Goal: Task Accomplishment & Management: Manage account settings

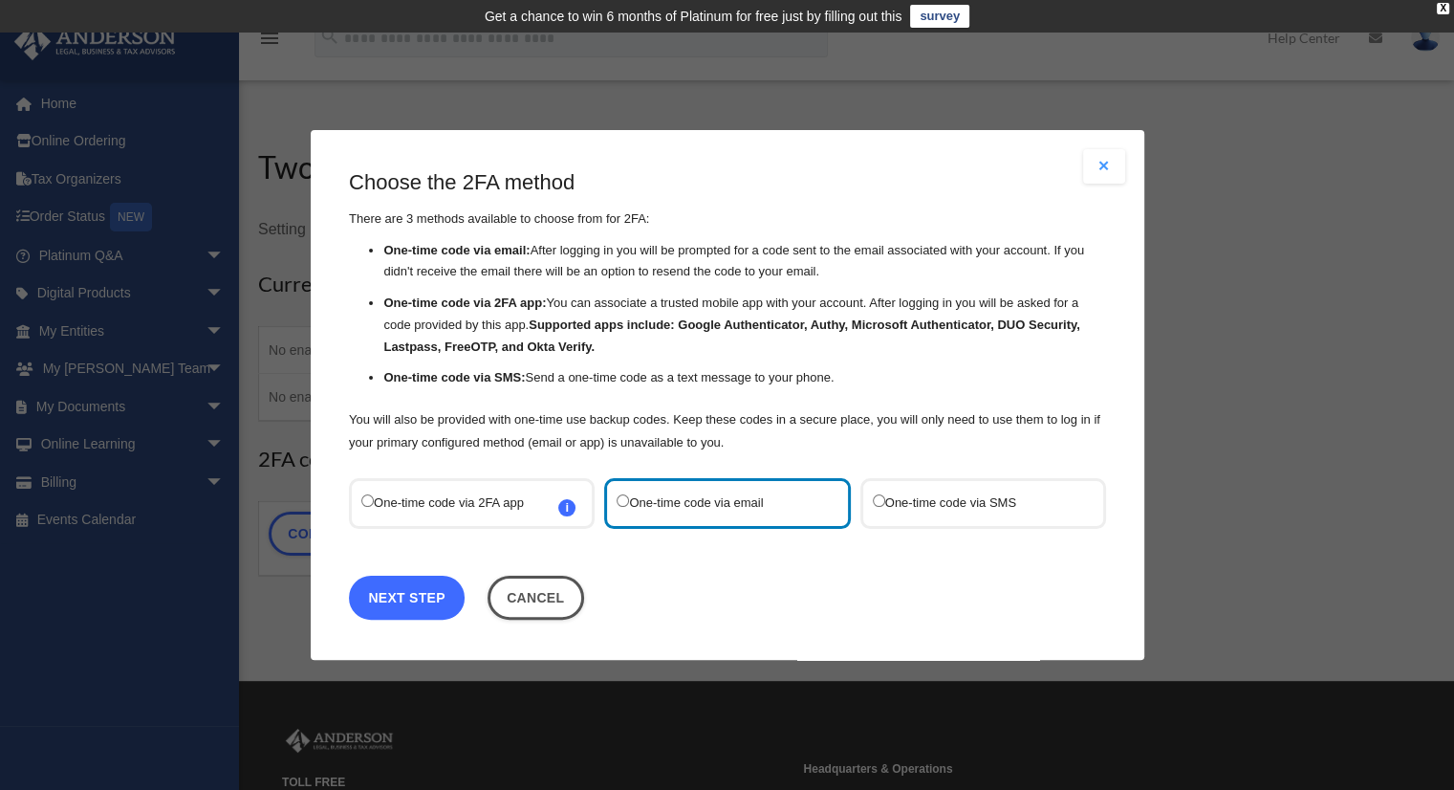
click at [395, 602] on link "Next Step" at bounding box center [407, 598] width 116 height 44
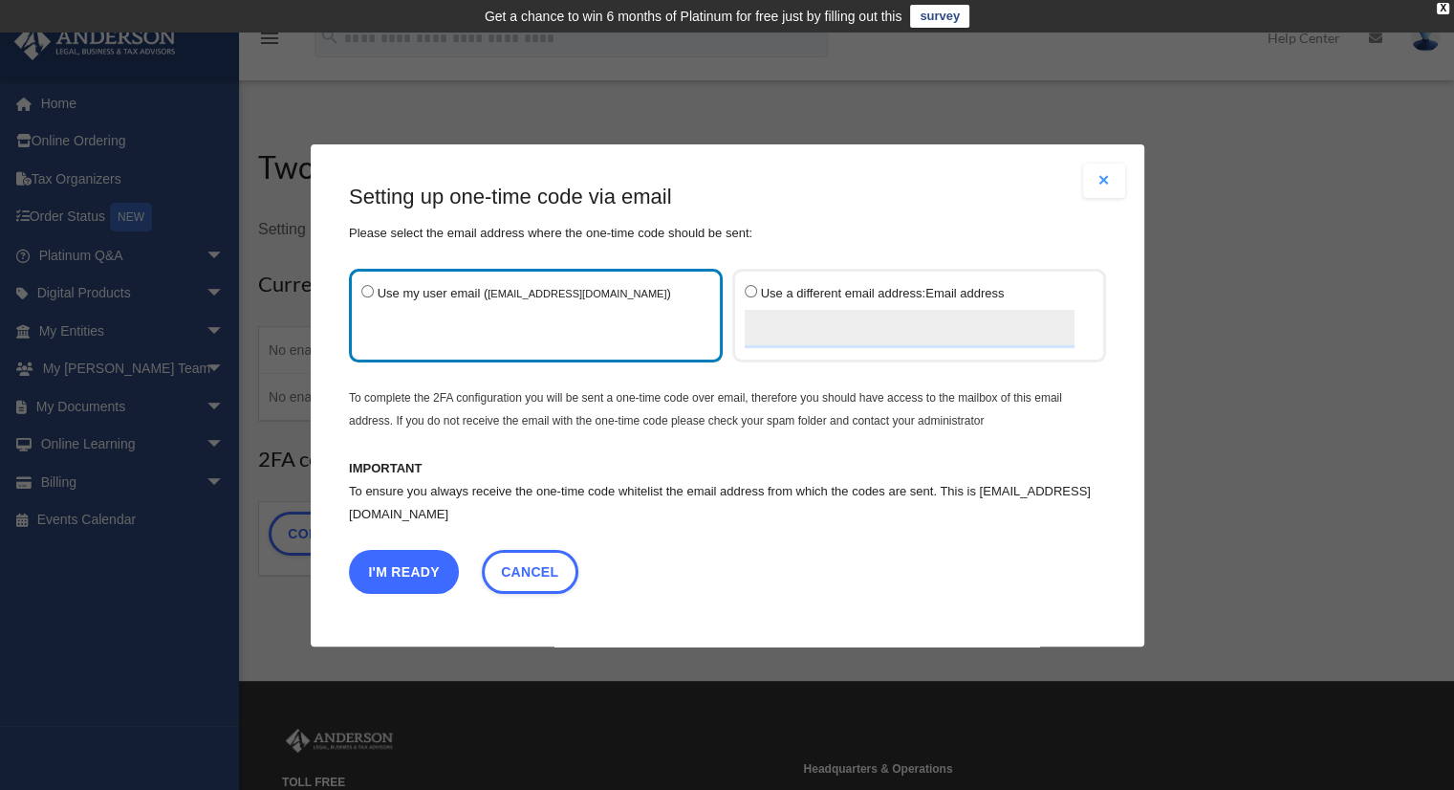
click at [386, 568] on button "I'm Ready" at bounding box center [404, 571] width 110 height 44
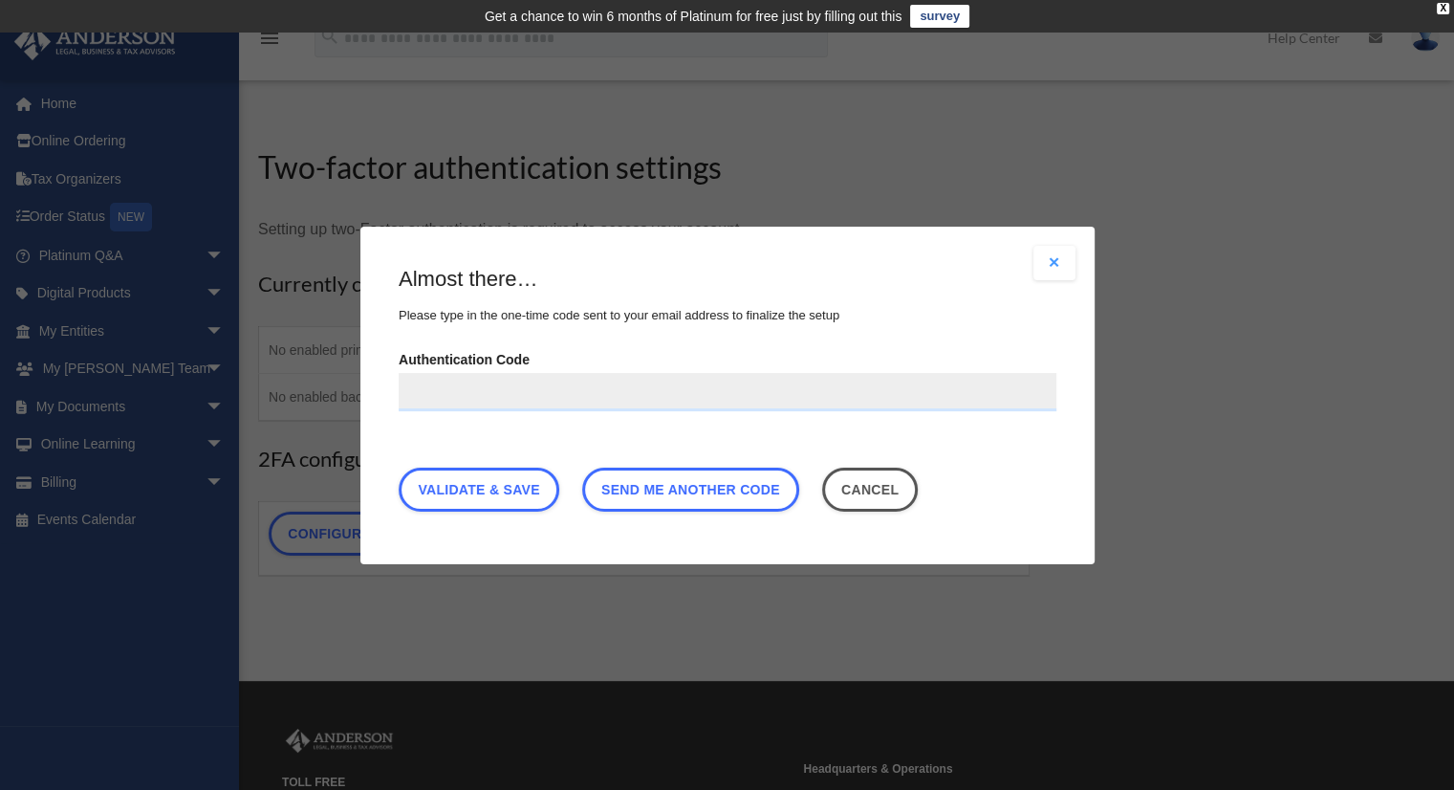
click at [506, 393] on input "Authentication Code" at bounding box center [728, 391] width 658 height 38
click at [497, 392] on input "Authentication Code" at bounding box center [728, 391] width 658 height 38
paste input "******"
type input "******"
click at [528, 485] on link "Validate & Save" at bounding box center [479, 489] width 161 height 44
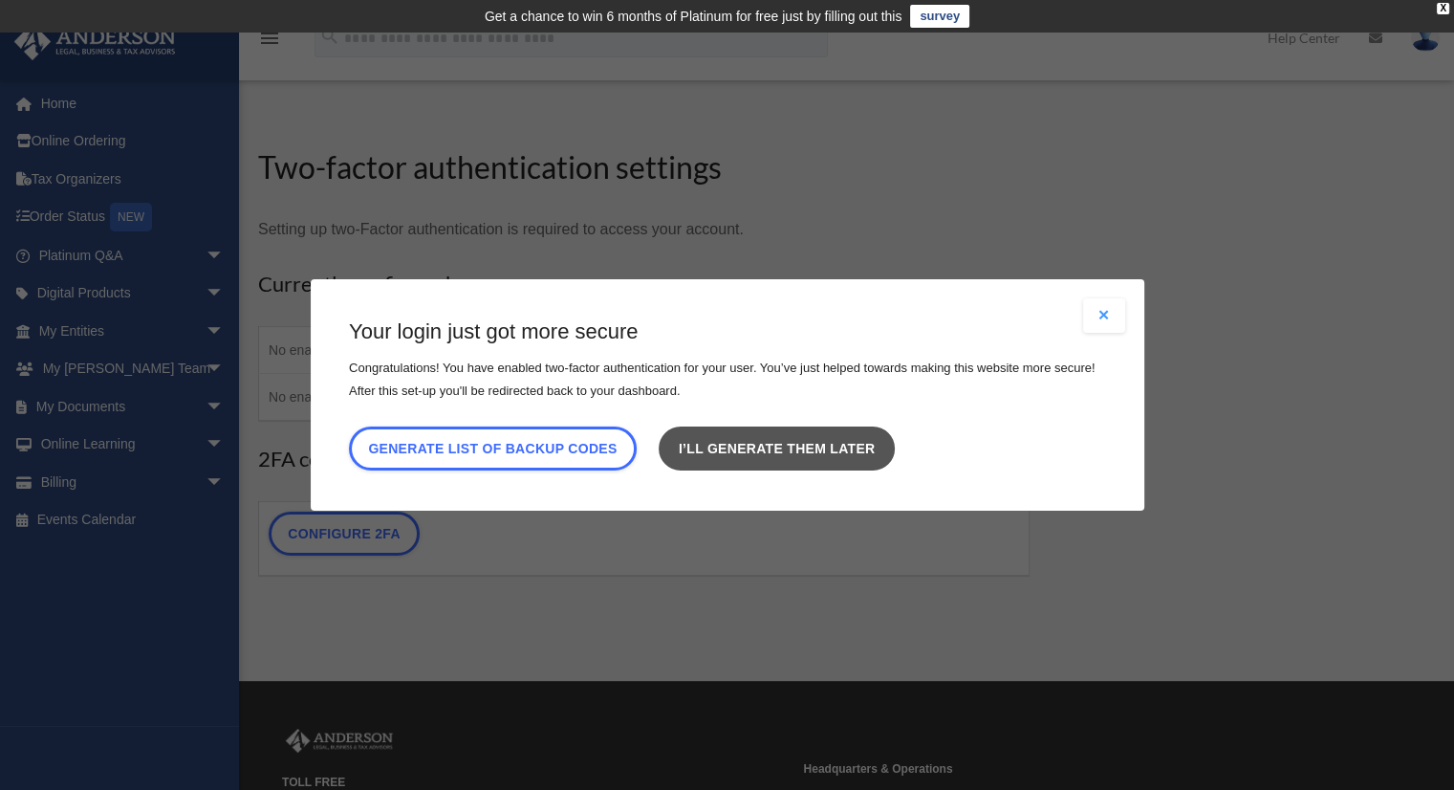
click at [828, 460] on link "I’ll generate them later" at bounding box center [776, 448] width 235 height 44
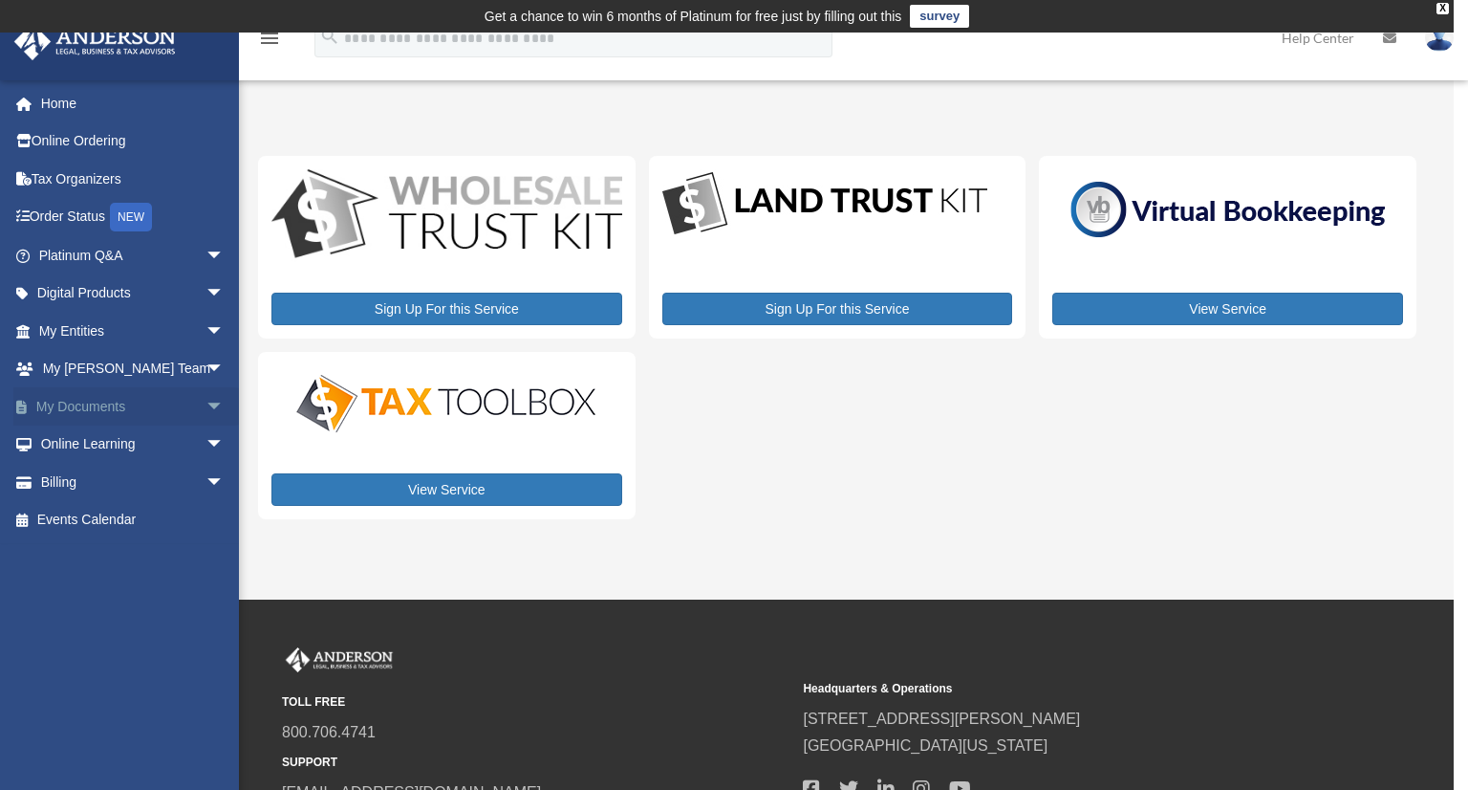
click at [82, 406] on link "My Documents arrow_drop_down" at bounding box center [133, 406] width 240 height 38
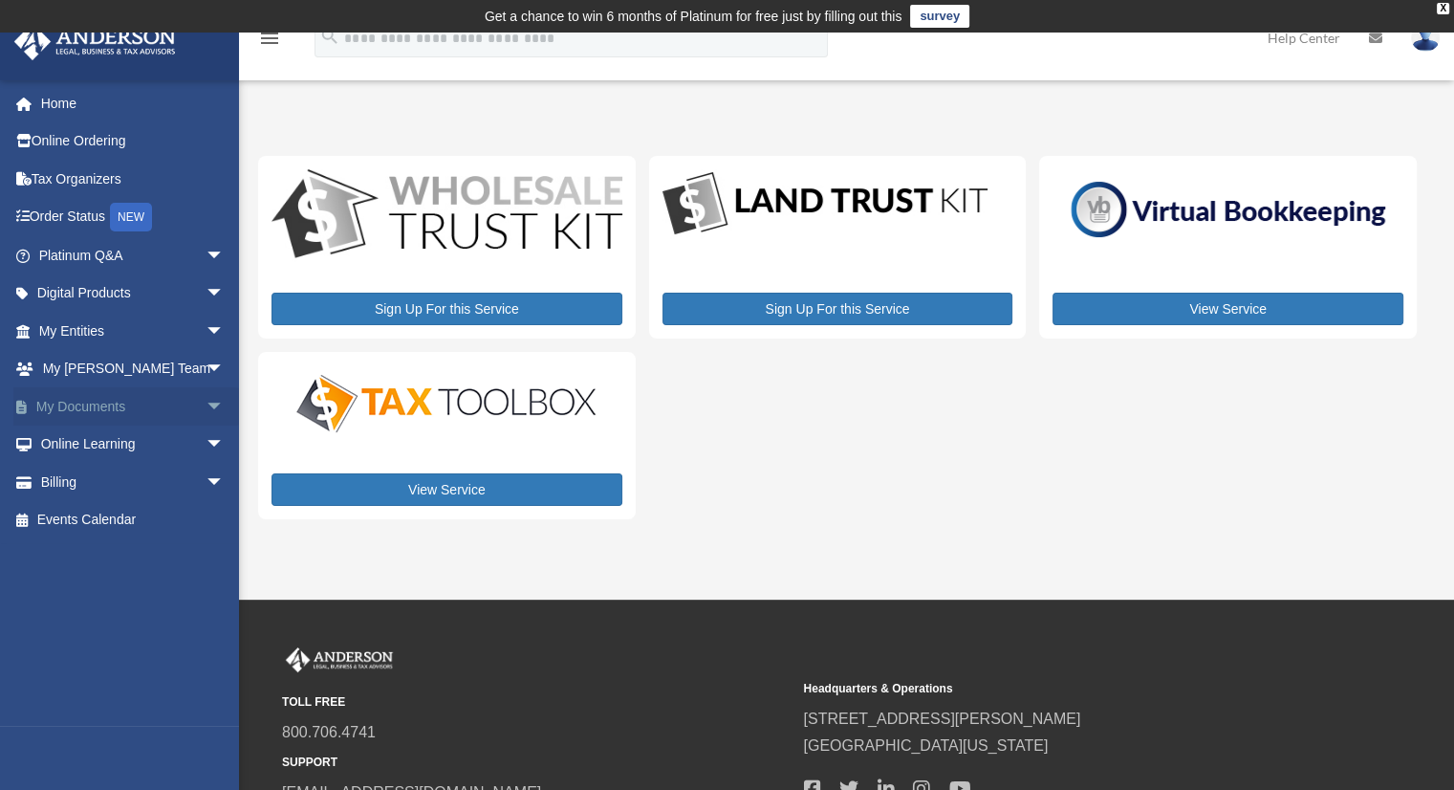
click at [206, 404] on span "arrow_drop_down" at bounding box center [225, 406] width 38 height 39
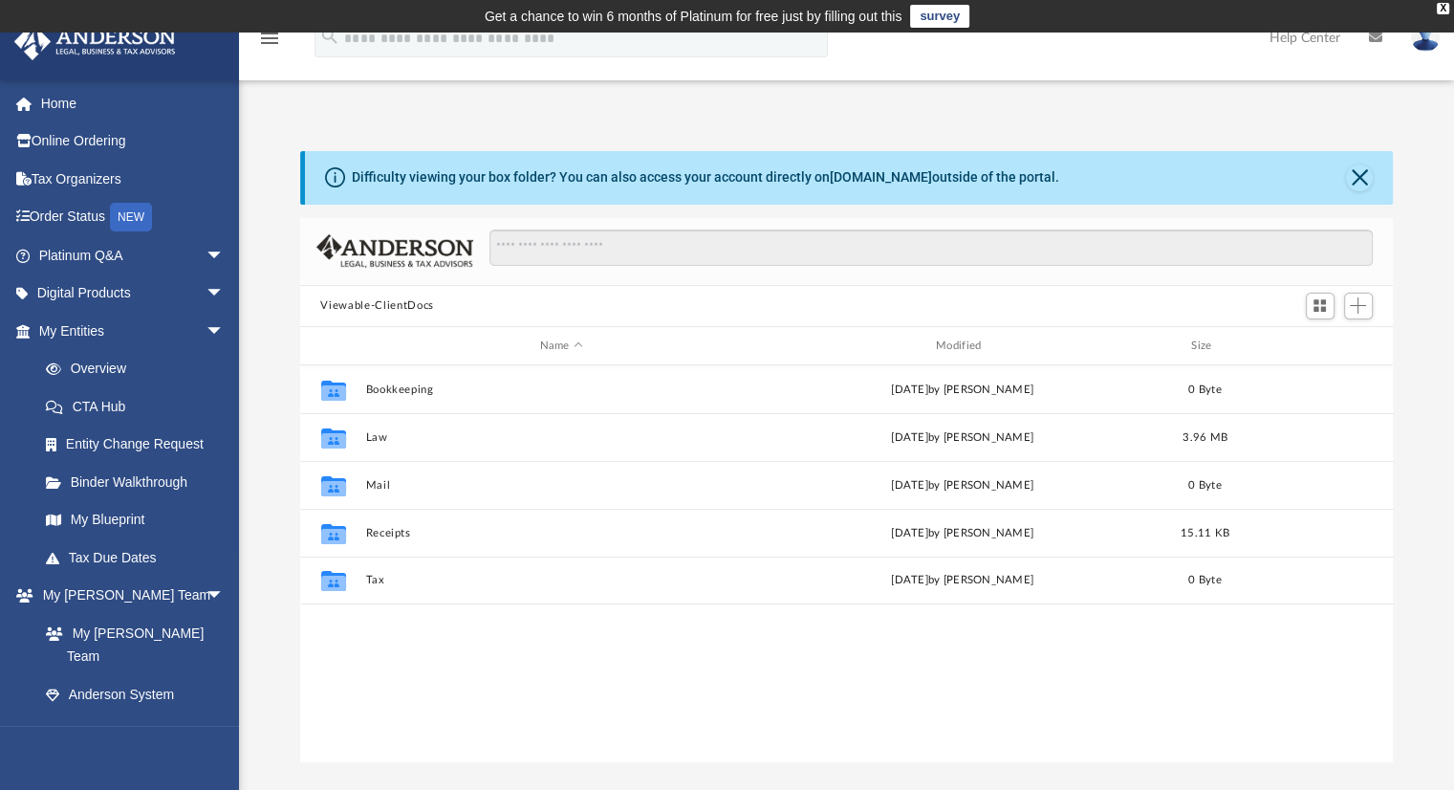
scroll to position [420, 1078]
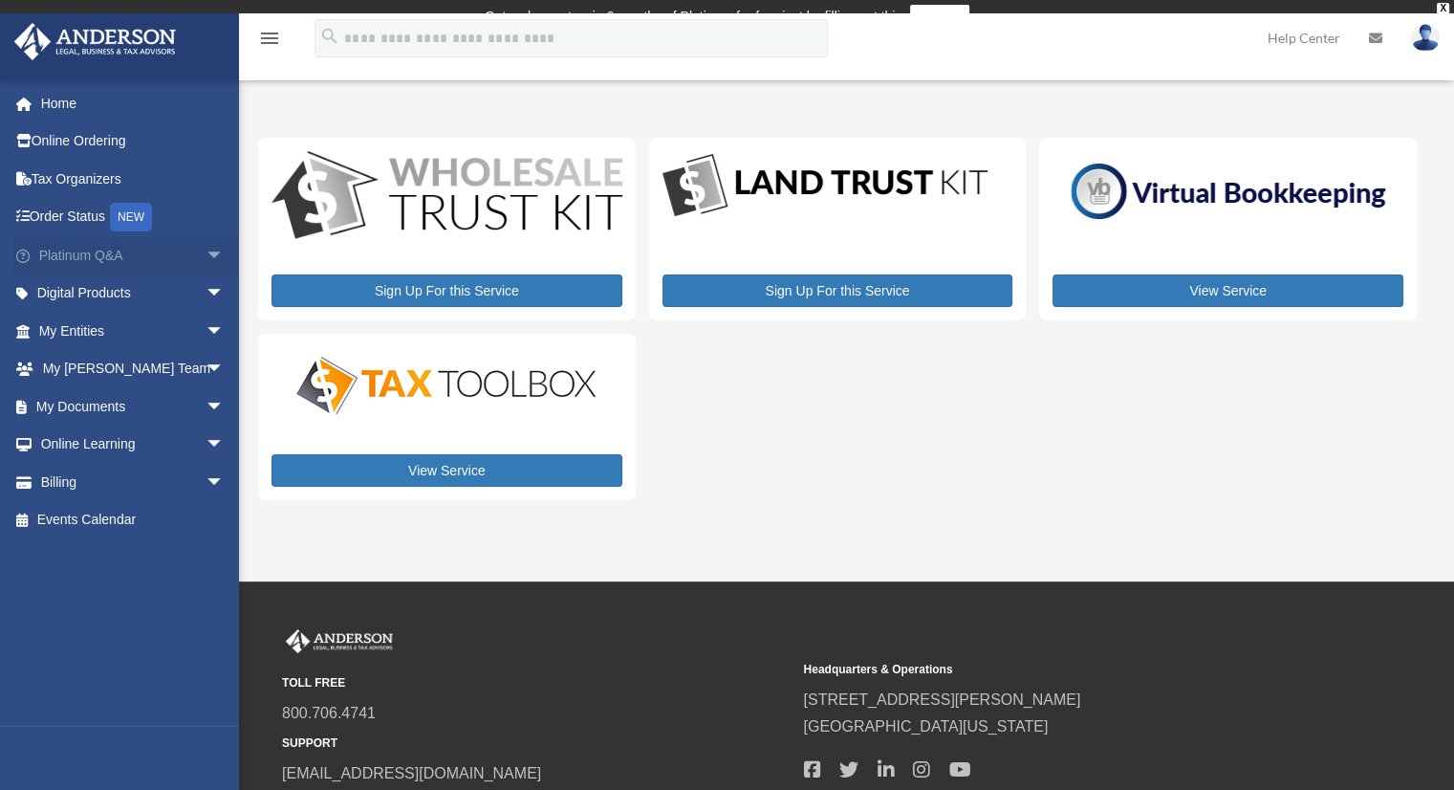
click at [206, 253] on span "arrow_drop_down" at bounding box center [225, 255] width 38 height 39
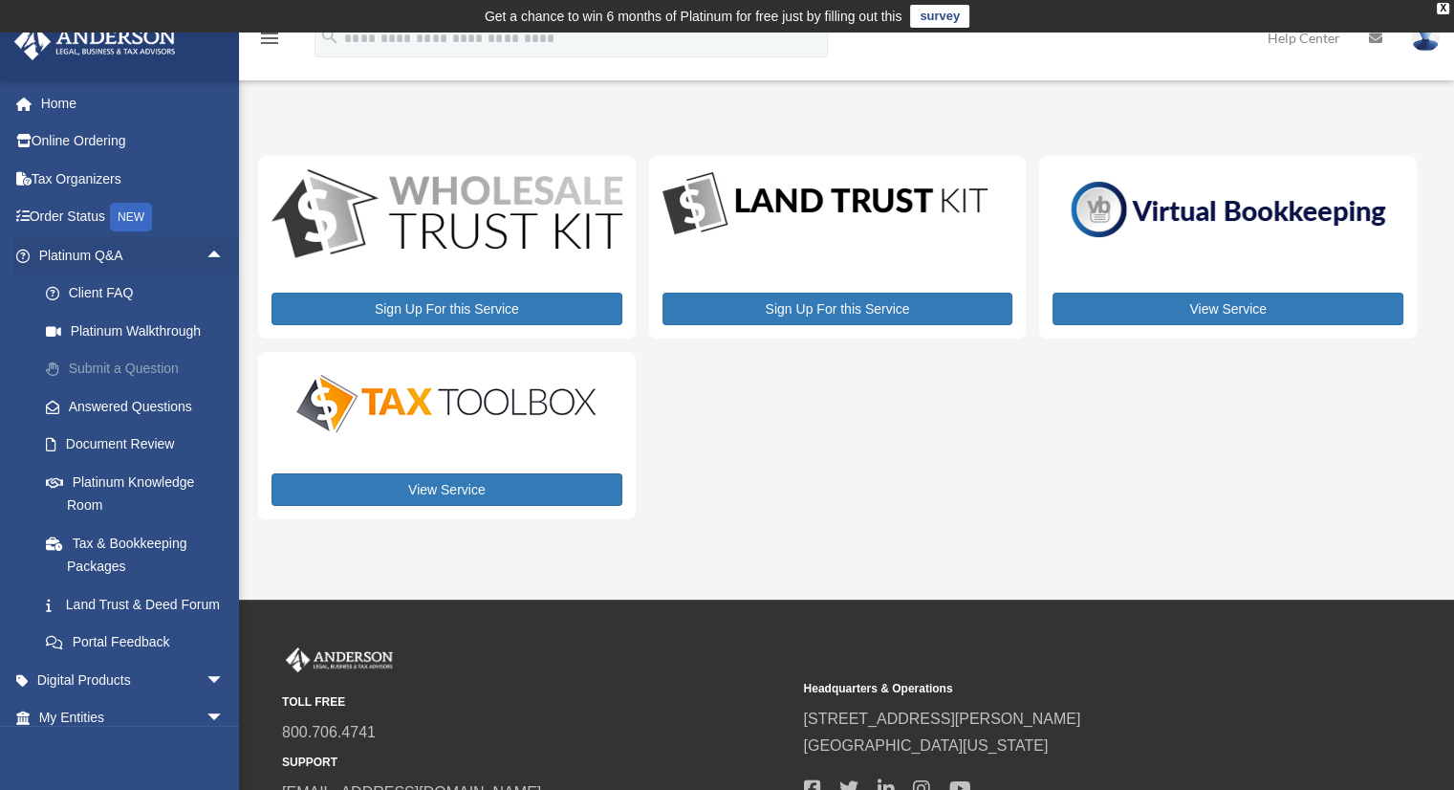
click at [156, 368] on link "Submit a Question" at bounding box center [140, 369] width 227 height 38
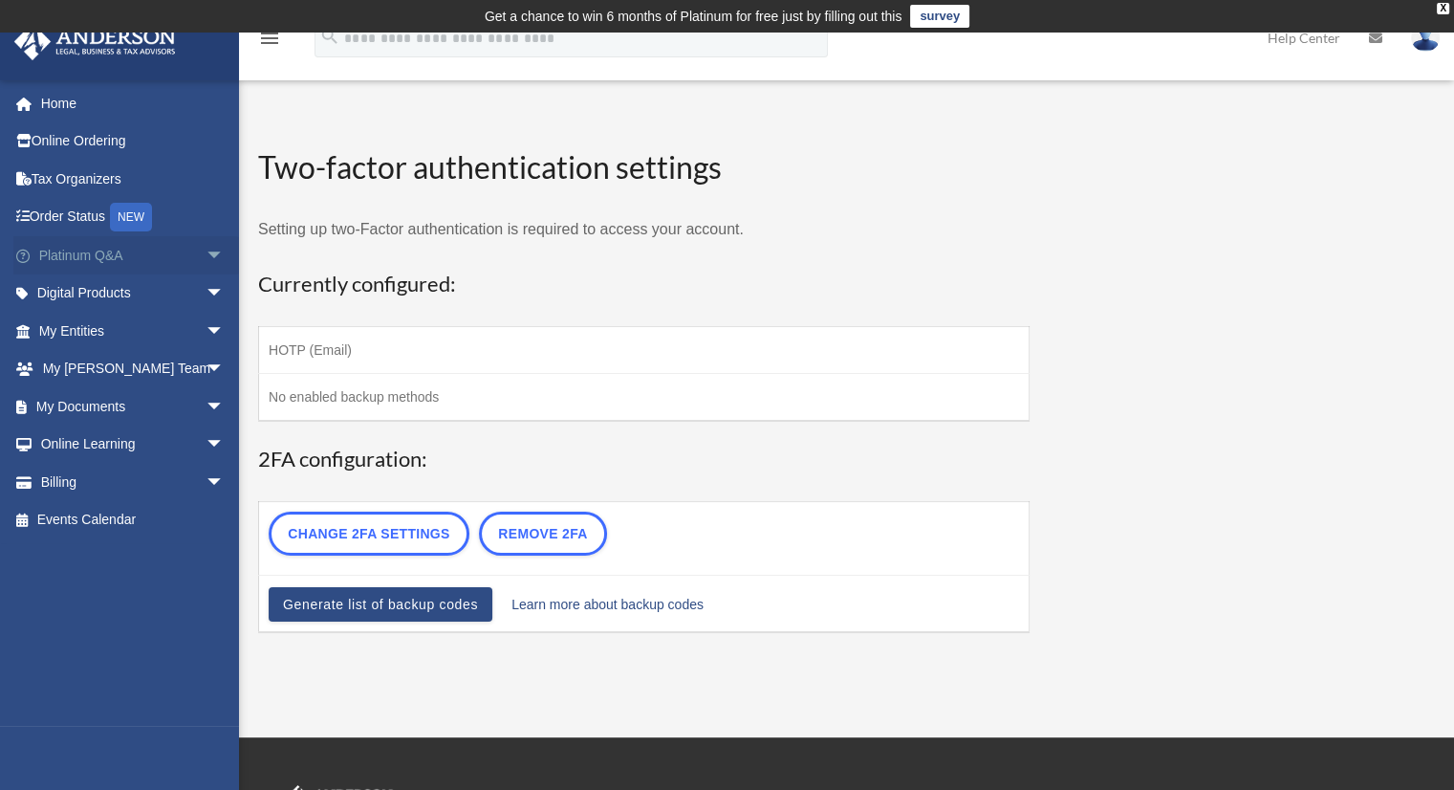
click at [206, 253] on span "arrow_drop_down" at bounding box center [225, 255] width 38 height 39
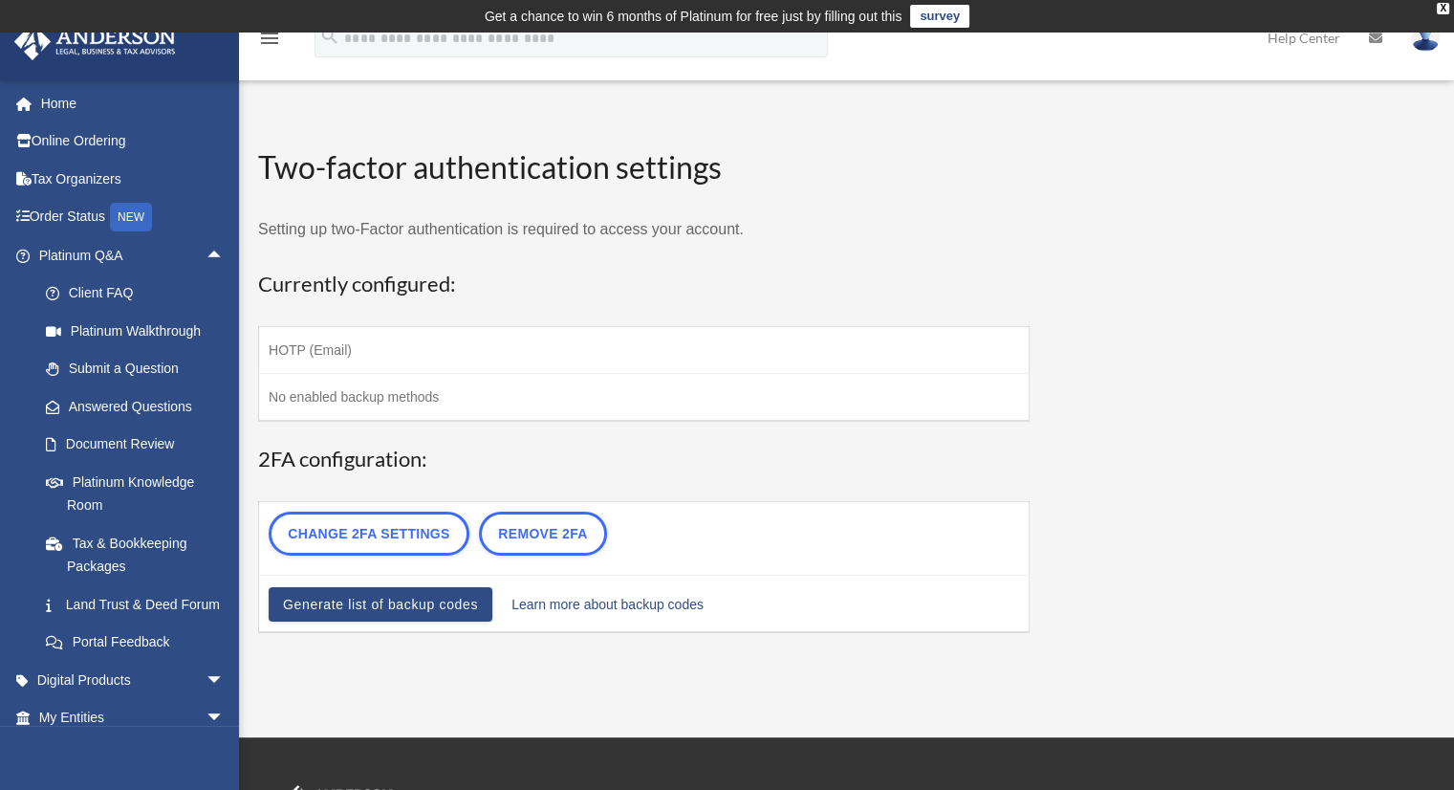
click at [325, 359] on td "HOTP (Email)" at bounding box center [644, 349] width 771 height 47
click at [337, 342] on td "HOTP (Email)" at bounding box center [644, 349] width 771 height 47
click at [347, 342] on td "HOTP (Email)" at bounding box center [644, 349] width 771 height 47
click at [322, 383] on td "No enabled backup methods" at bounding box center [644, 397] width 771 height 48
click at [317, 402] on td "No enabled backup methods" at bounding box center [644, 397] width 771 height 48
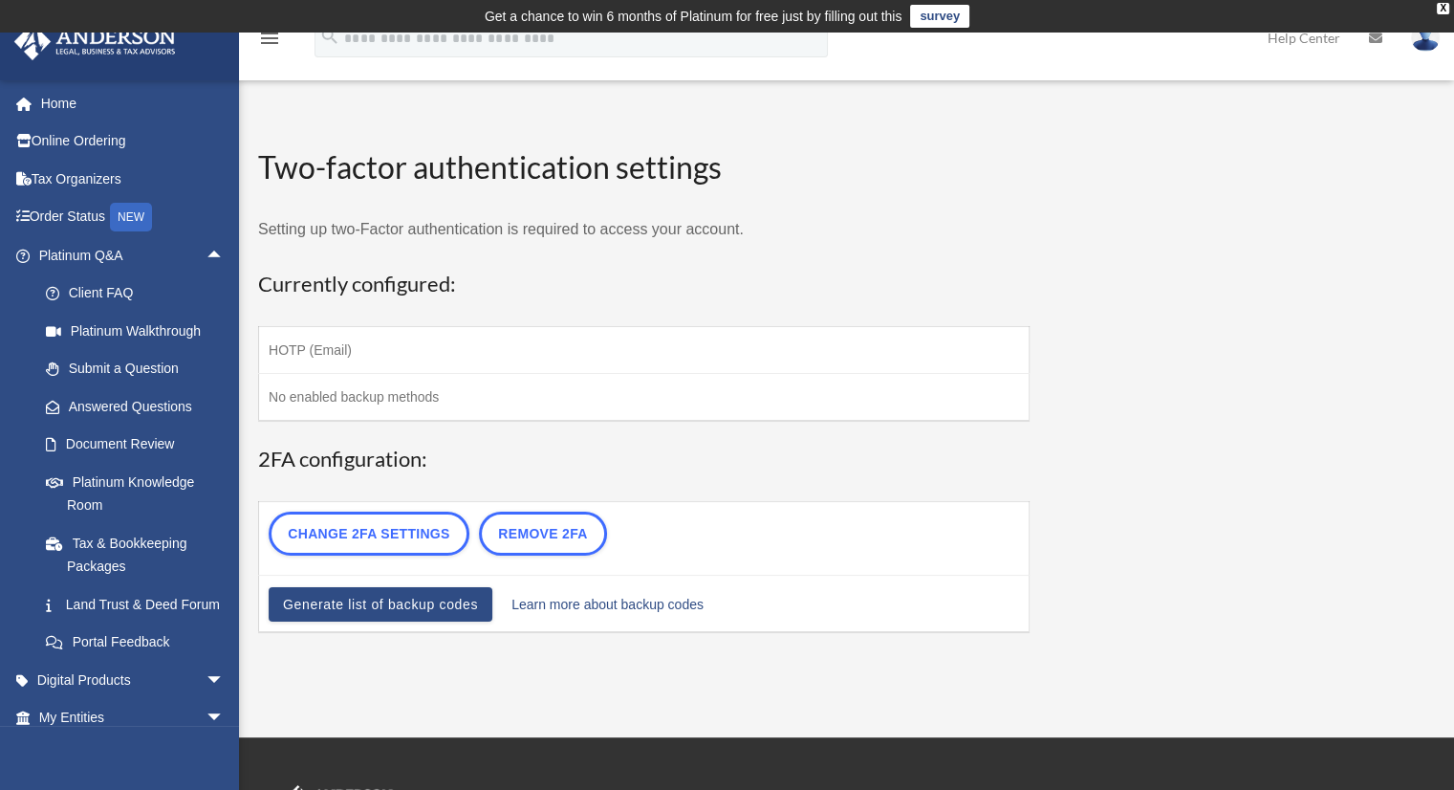
click at [326, 356] on td "HOTP (Email)" at bounding box center [644, 349] width 771 height 47
click at [322, 389] on td "No enabled backup methods" at bounding box center [644, 397] width 771 height 48
click at [589, 693] on div "WP 2FA User Profile huski23@yahoo.com Sign Out 2001angeluis@gmail.com Home Onli…" at bounding box center [727, 385] width 1454 height 705
click at [125, 403] on link "Answered Questions" at bounding box center [140, 406] width 227 height 38
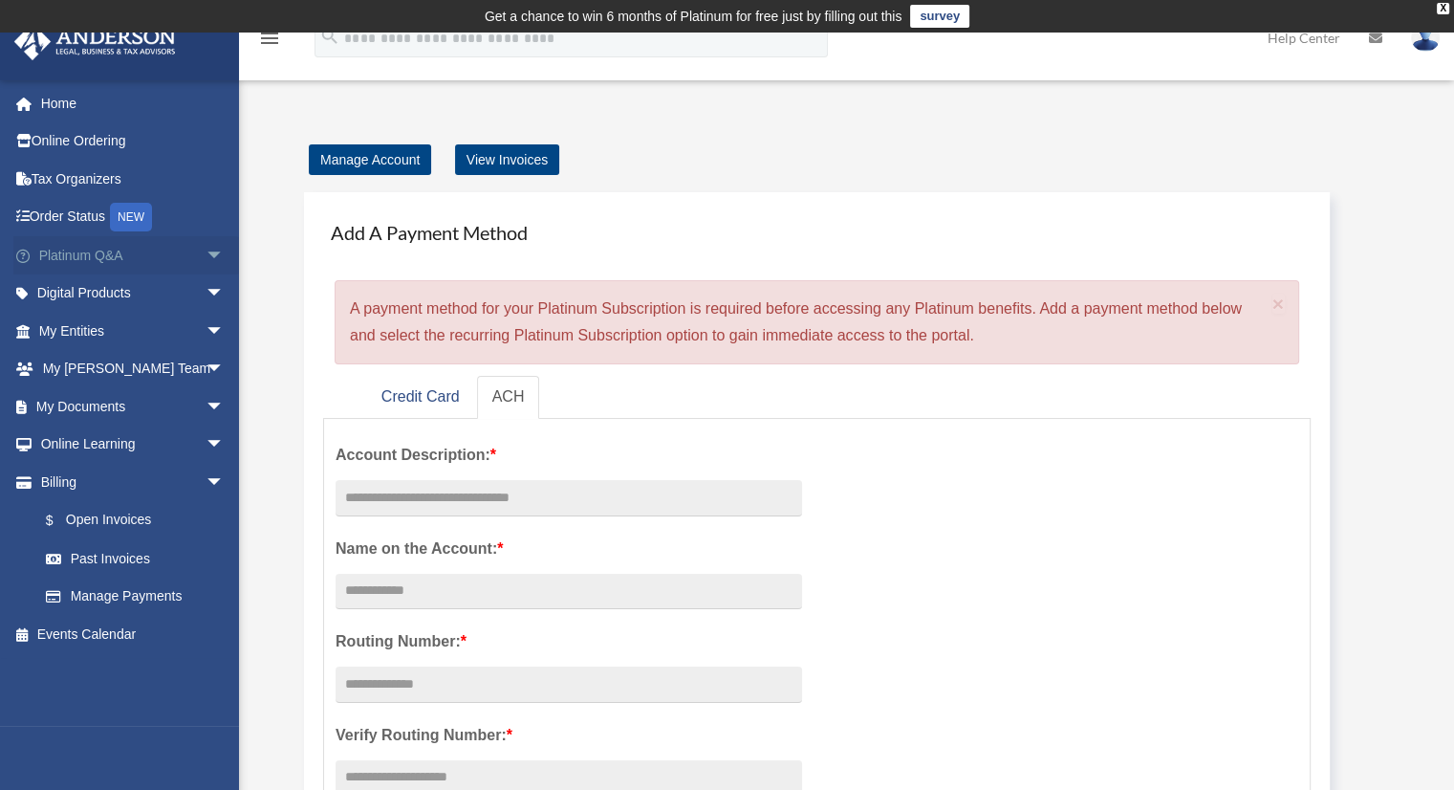
click at [206, 261] on span "arrow_drop_down" at bounding box center [225, 255] width 38 height 39
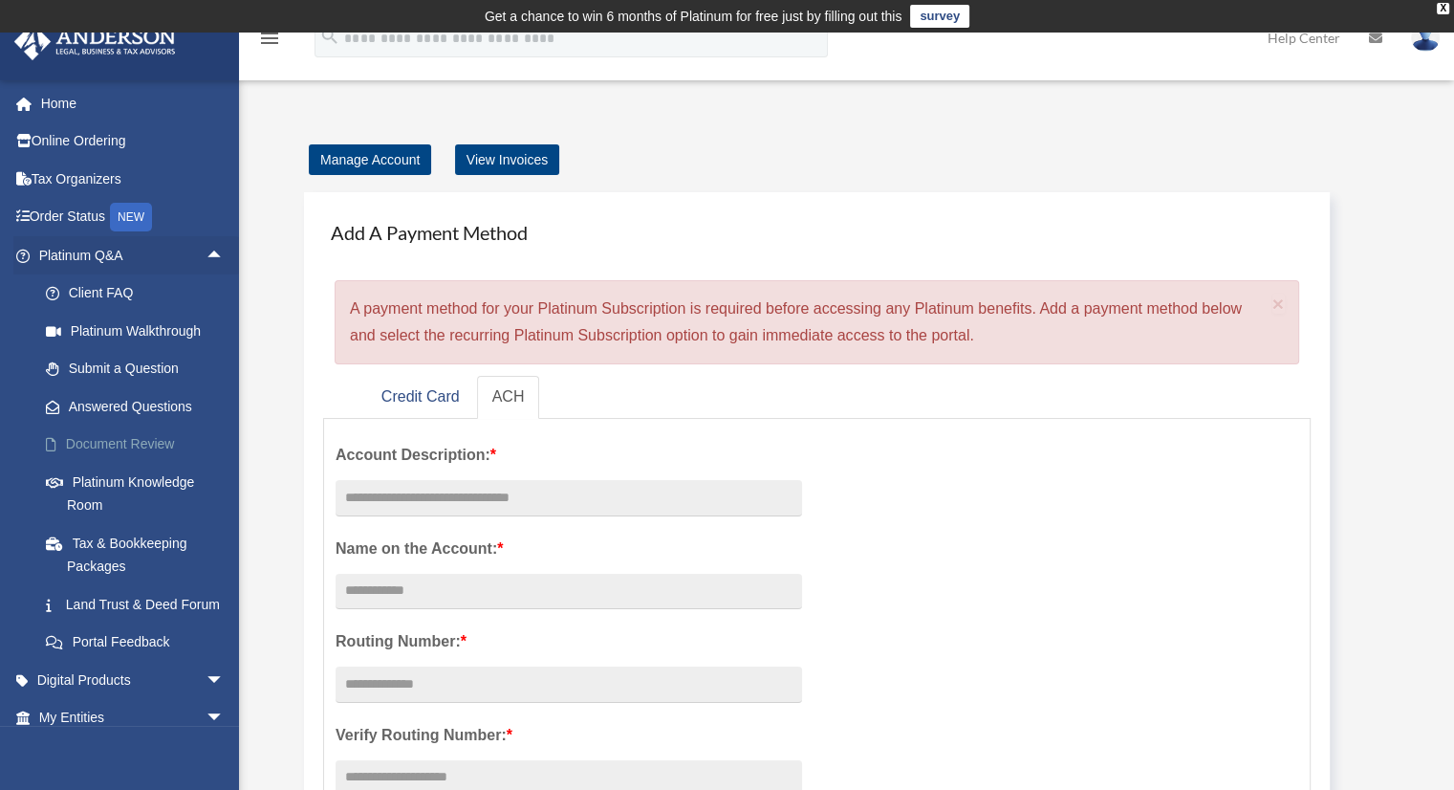
click at [130, 445] on link "Document Review" at bounding box center [140, 444] width 227 height 38
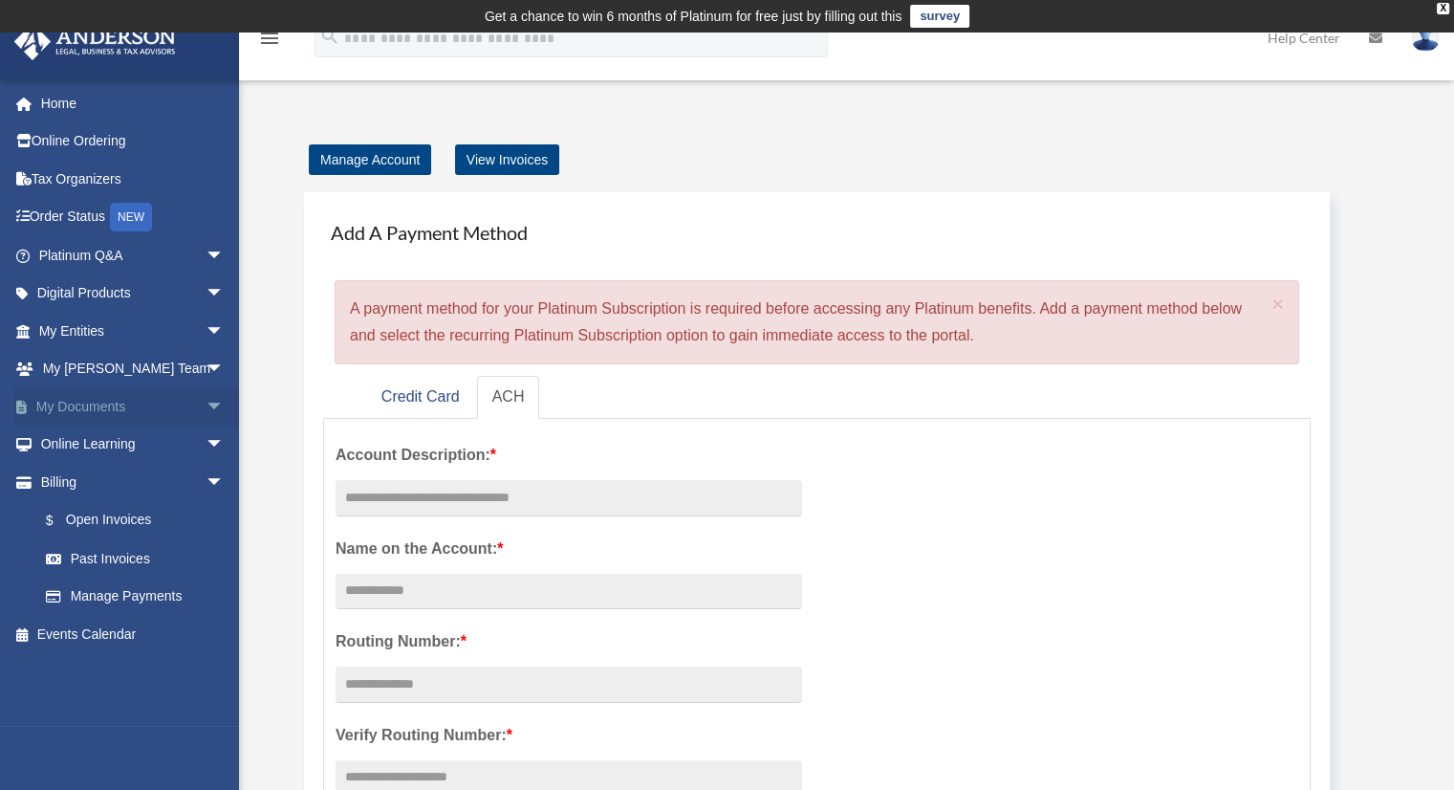
click at [206, 410] on span "arrow_drop_down" at bounding box center [225, 406] width 38 height 39
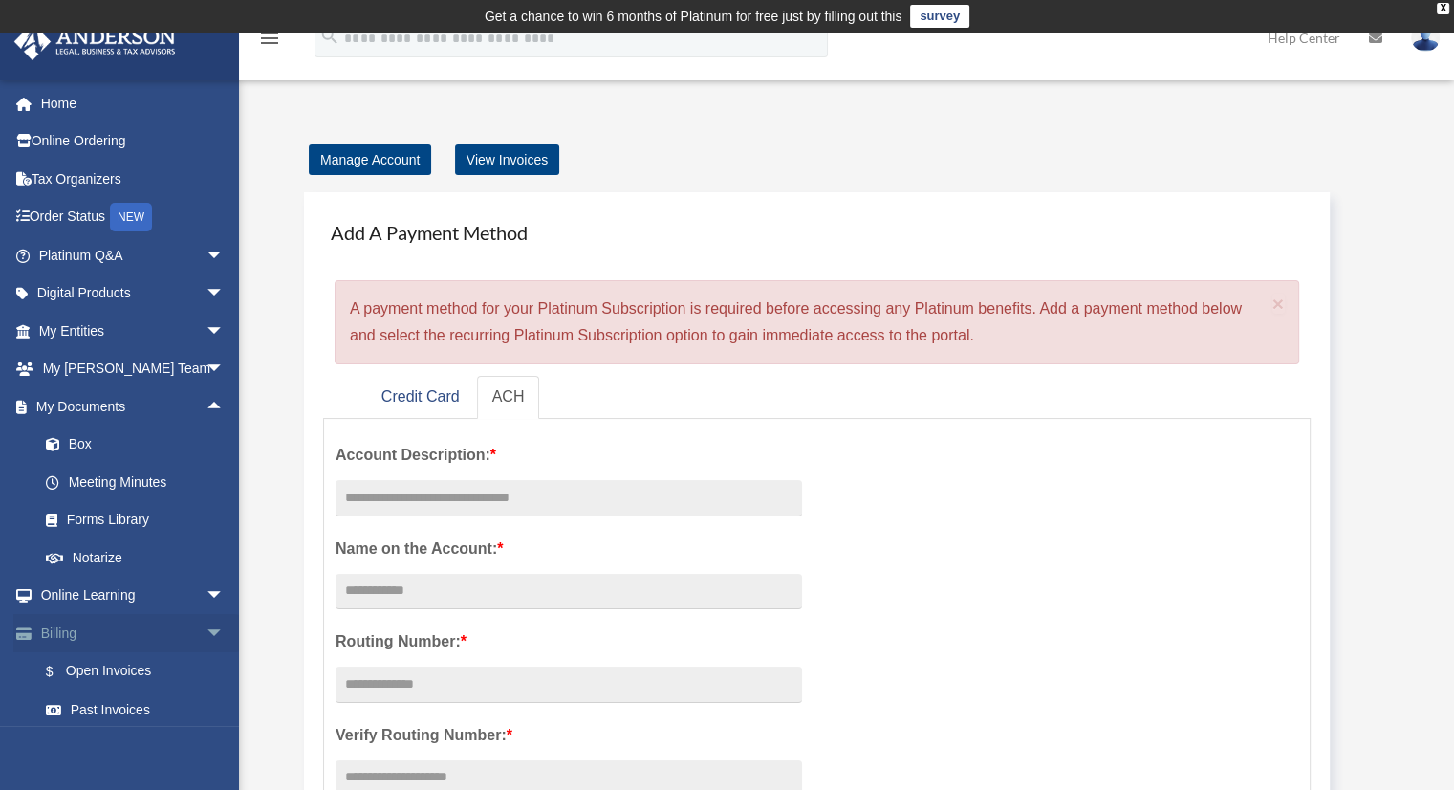
click at [206, 631] on span "arrow_drop_down" at bounding box center [225, 633] width 38 height 39
click at [206, 631] on span "arrow_drop_up" at bounding box center [225, 633] width 38 height 39
click at [206, 593] on span "arrow_drop_down" at bounding box center [225, 595] width 38 height 39
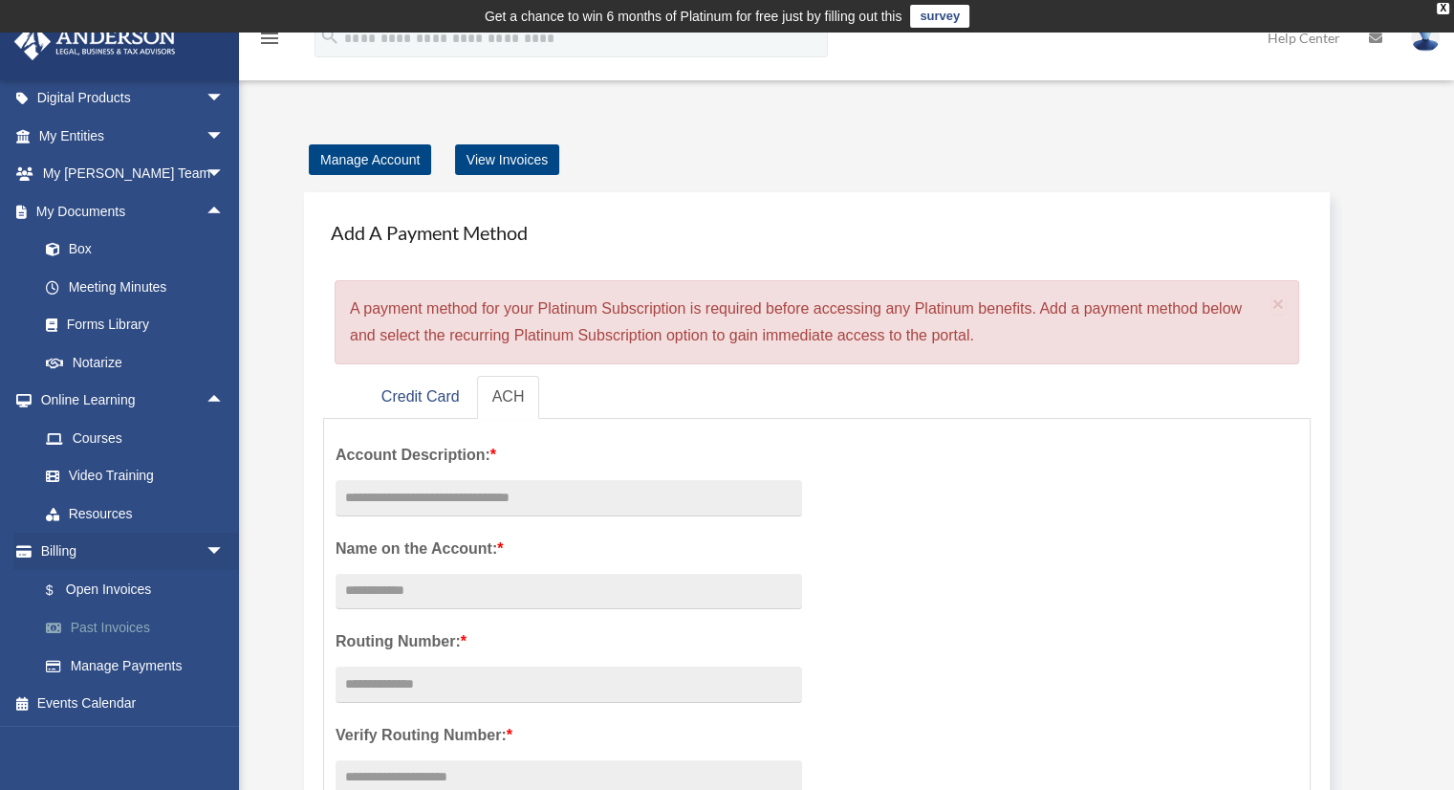
scroll to position [99, 0]
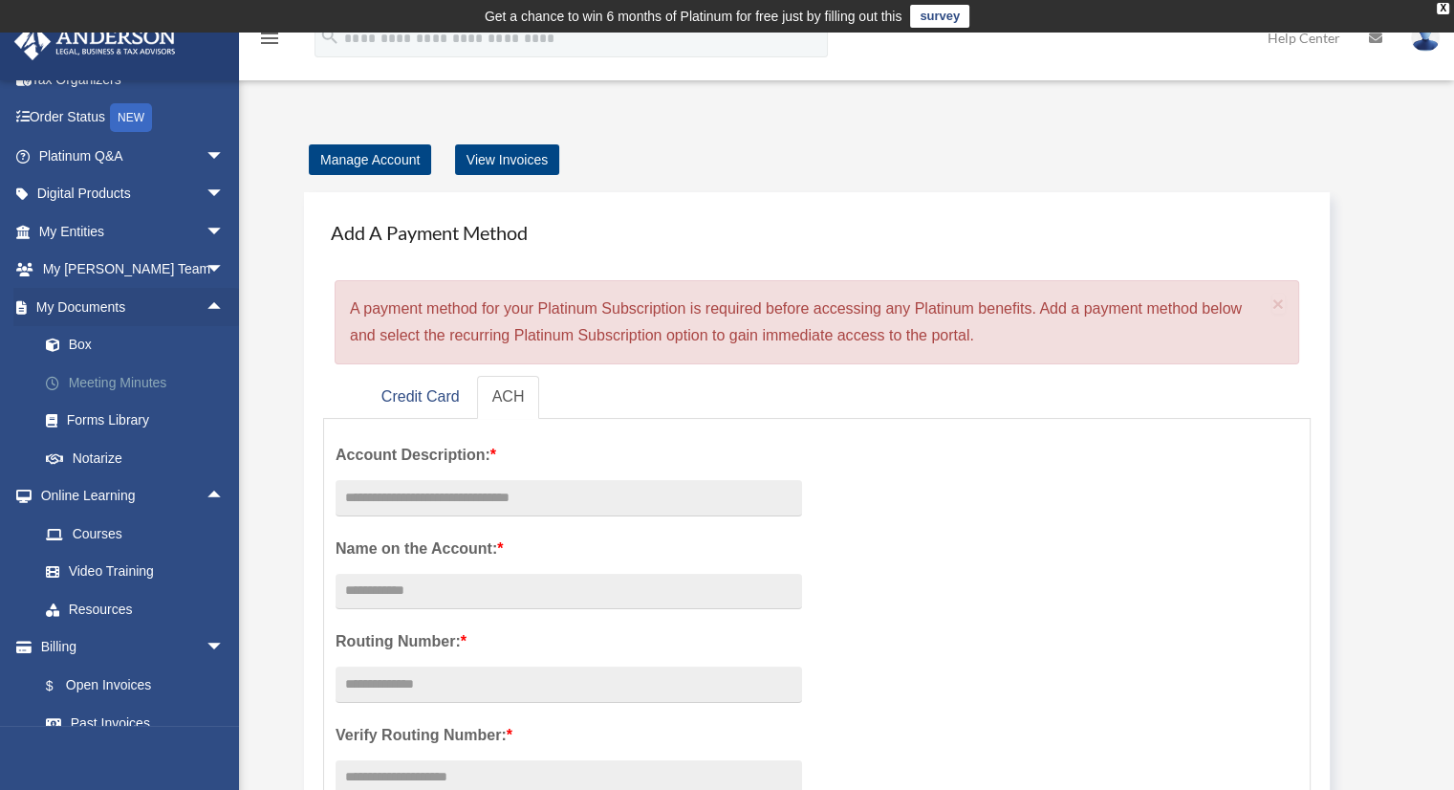
click at [92, 378] on link "Meeting Minutes" at bounding box center [140, 382] width 227 height 38
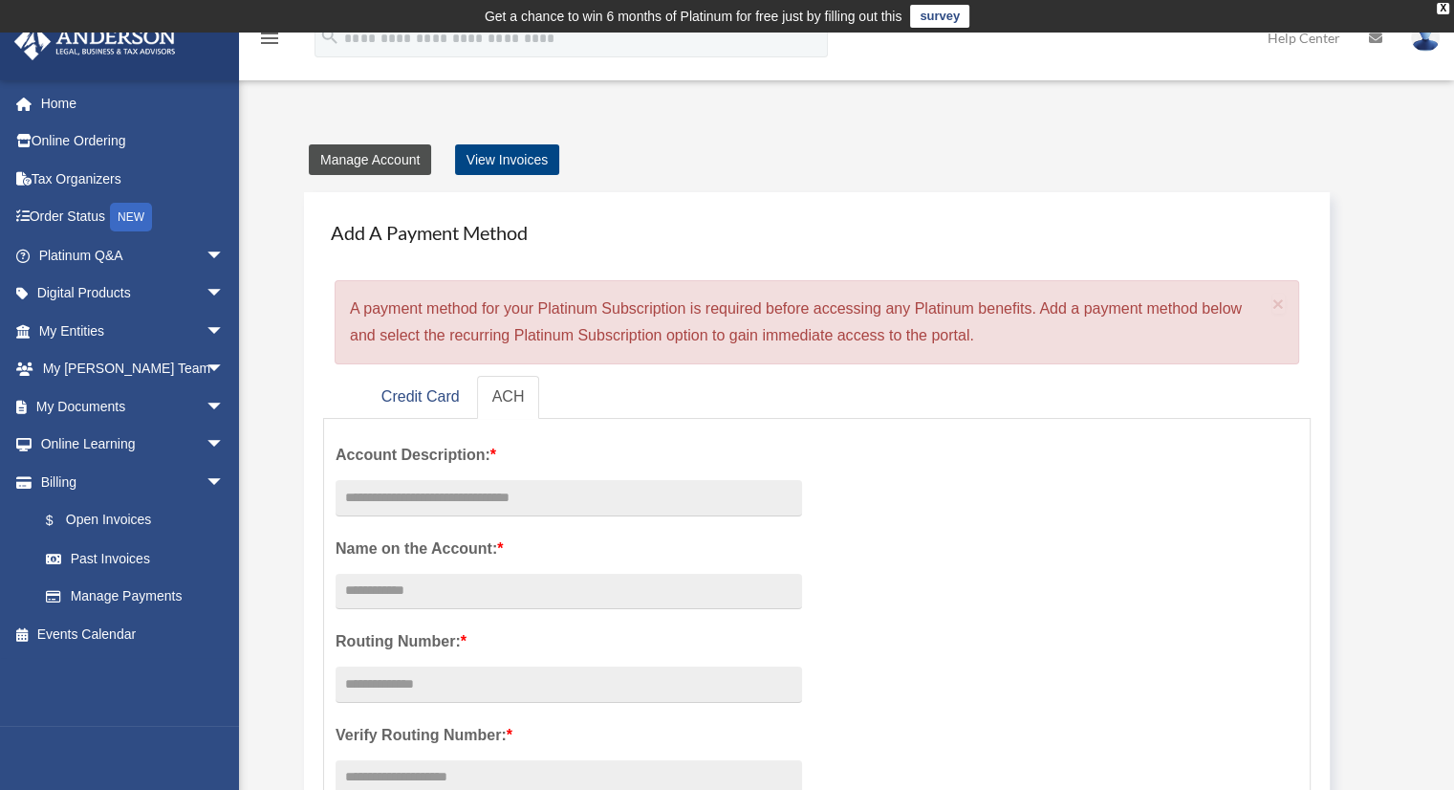
click at [367, 165] on link "Manage Account" at bounding box center [370, 159] width 122 height 31
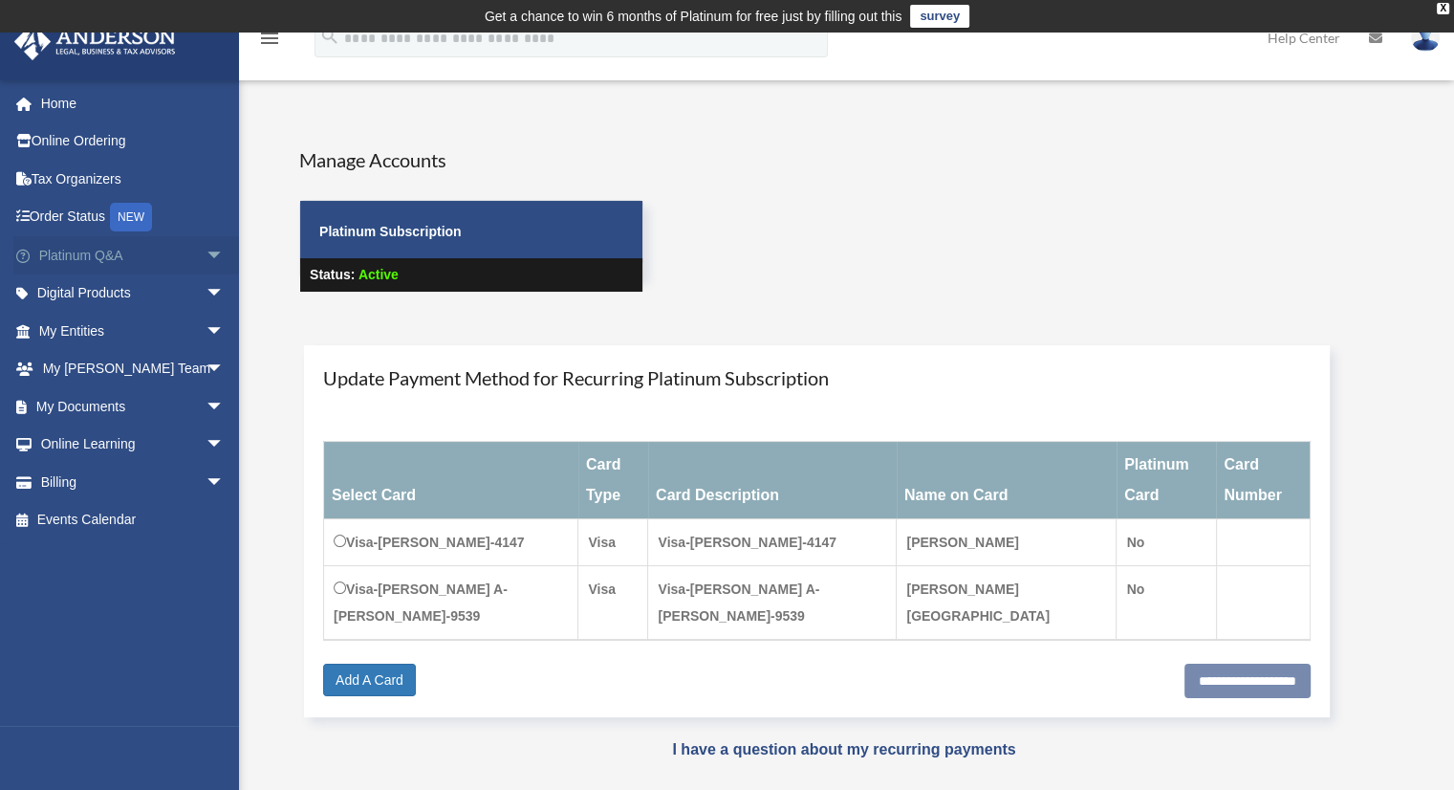
click at [206, 259] on span "arrow_drop_down" at bounding box center [225, 255] width 38 height 39
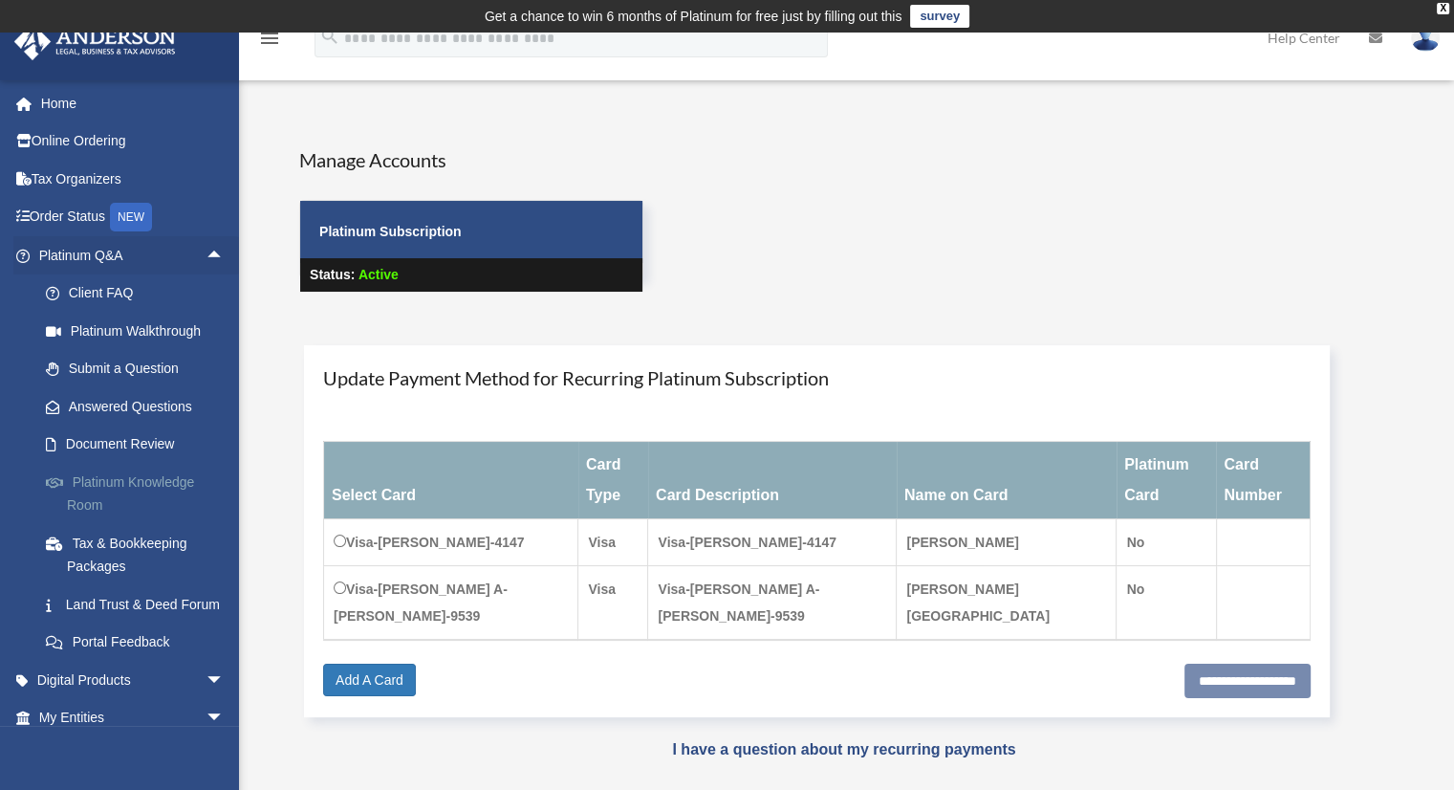
click at [144, 482] on link "Platinum Knowledge Room" at bounding box center [140, 493] width 227 height 61
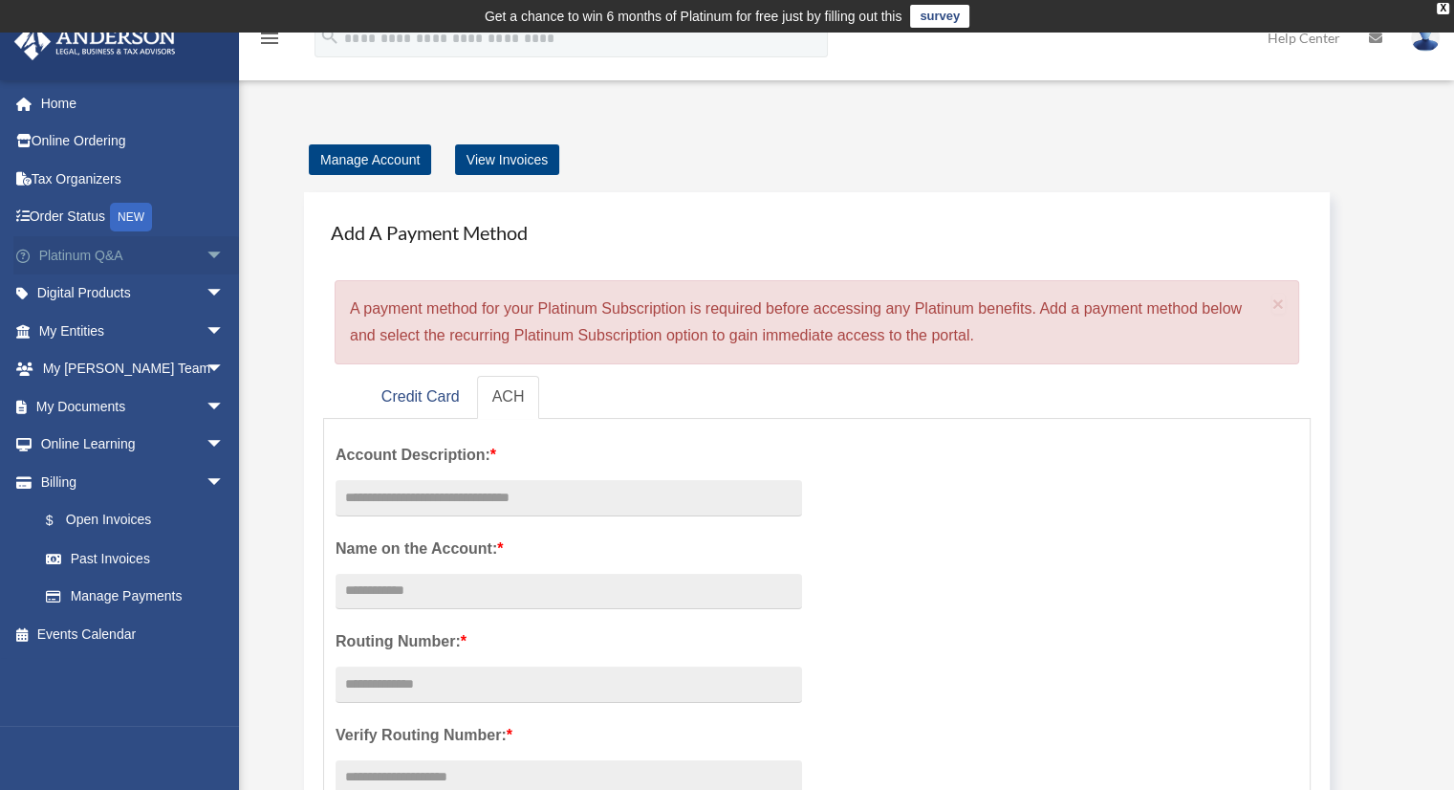
click at [206, 257] on span "arrow_drop_down" at bounding box center [225, 255] width 38 height 39
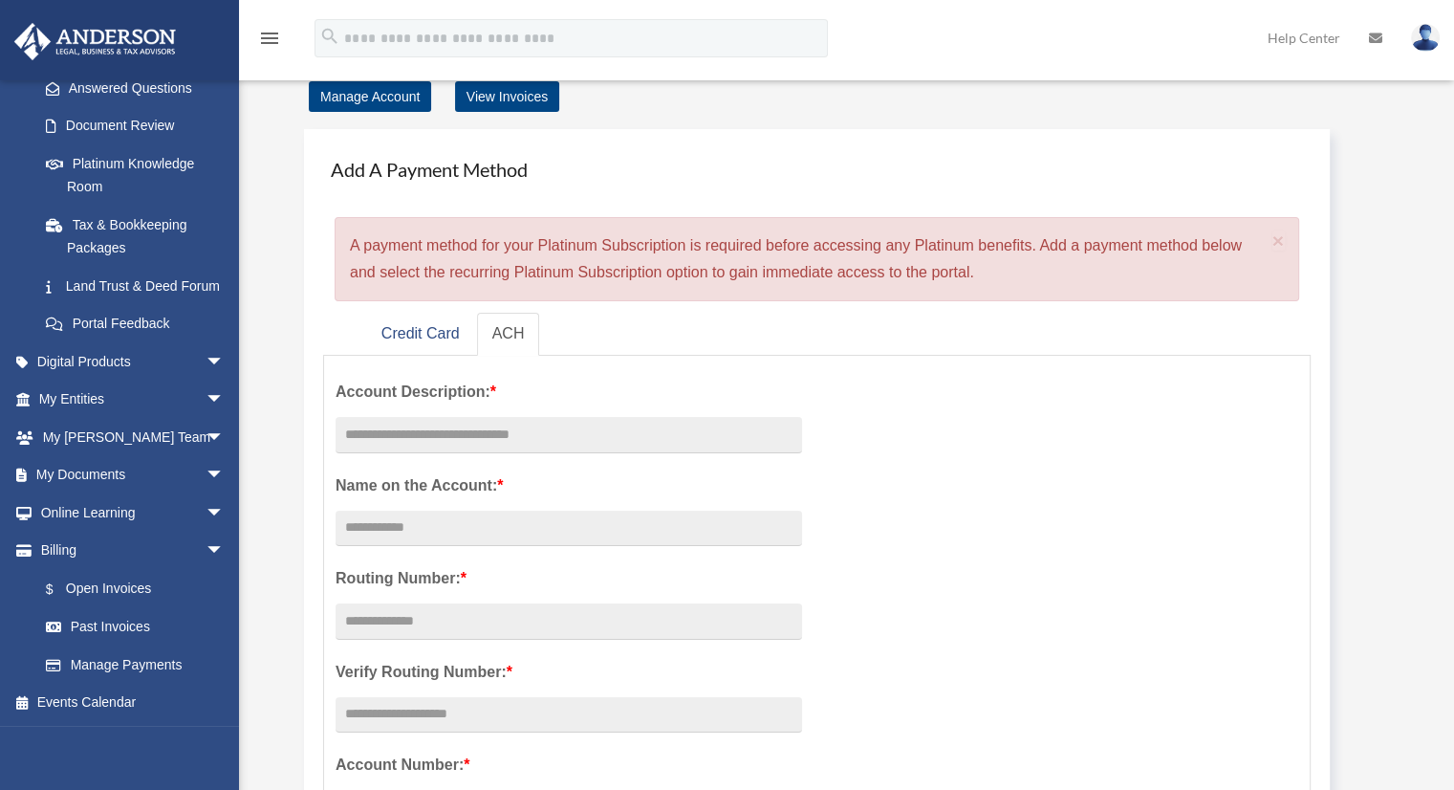
scroll to position [96, 0]
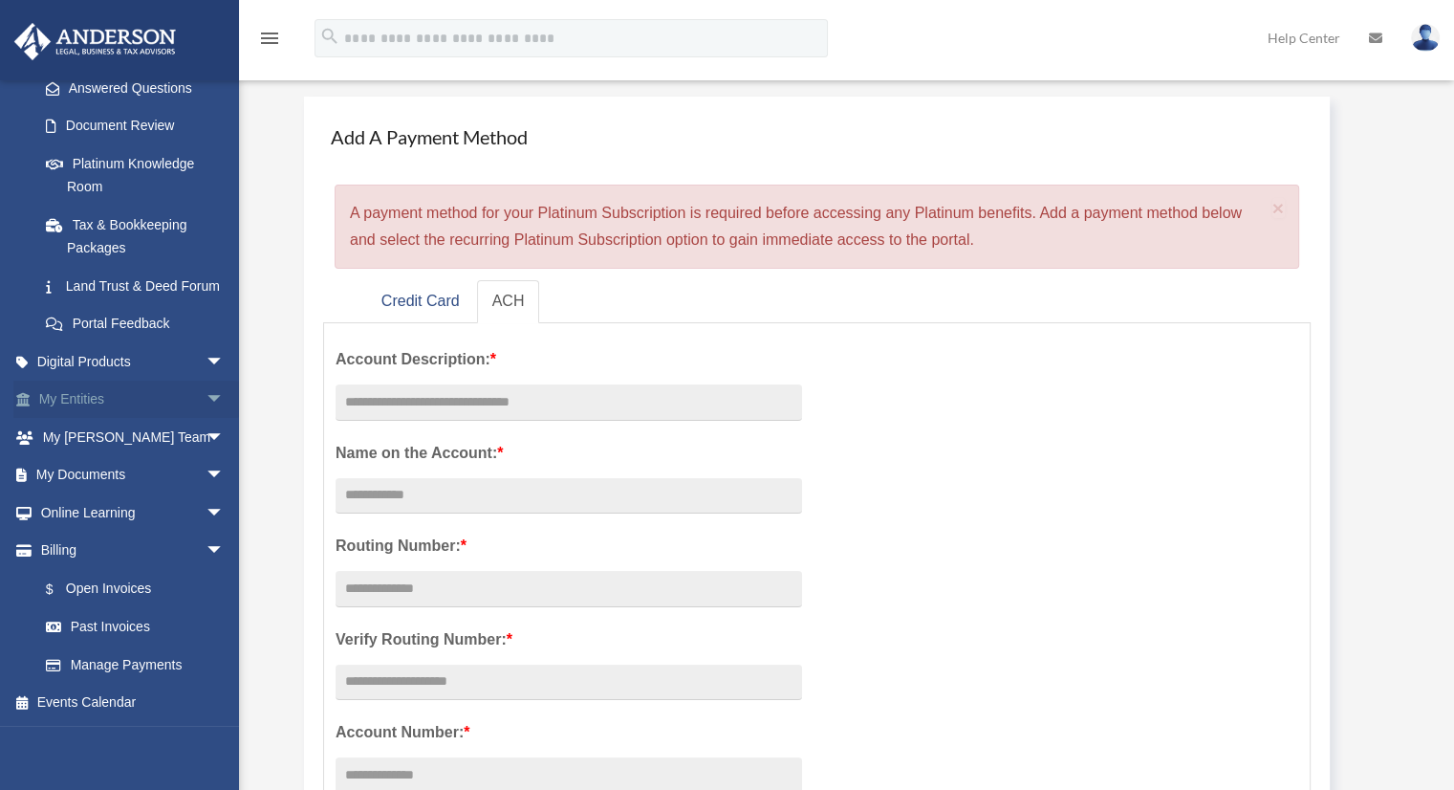
click at [206, 403] on span "arrow_drop_down" at bounding box center [225, 399] width 38 height 39
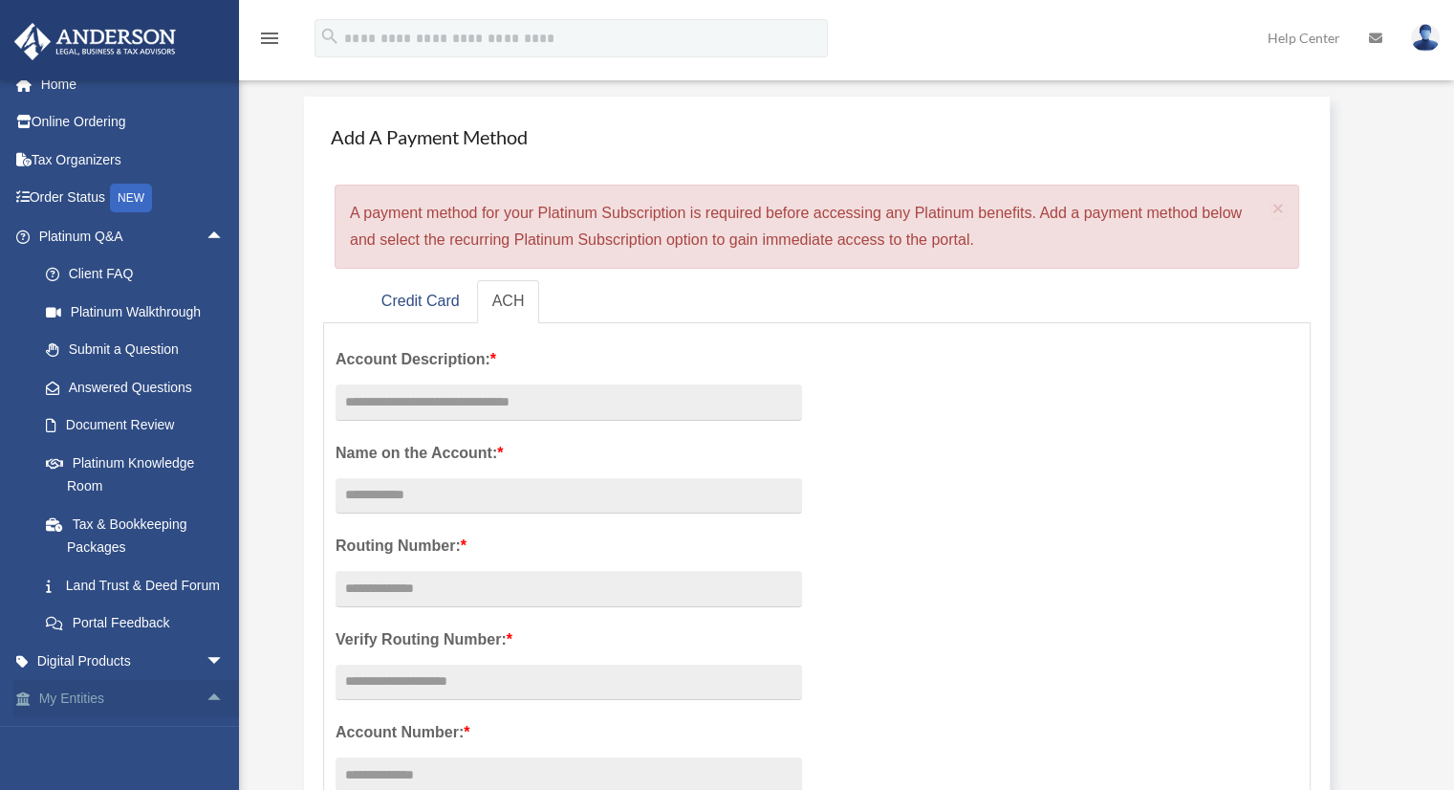
scroll to position [0, 0]
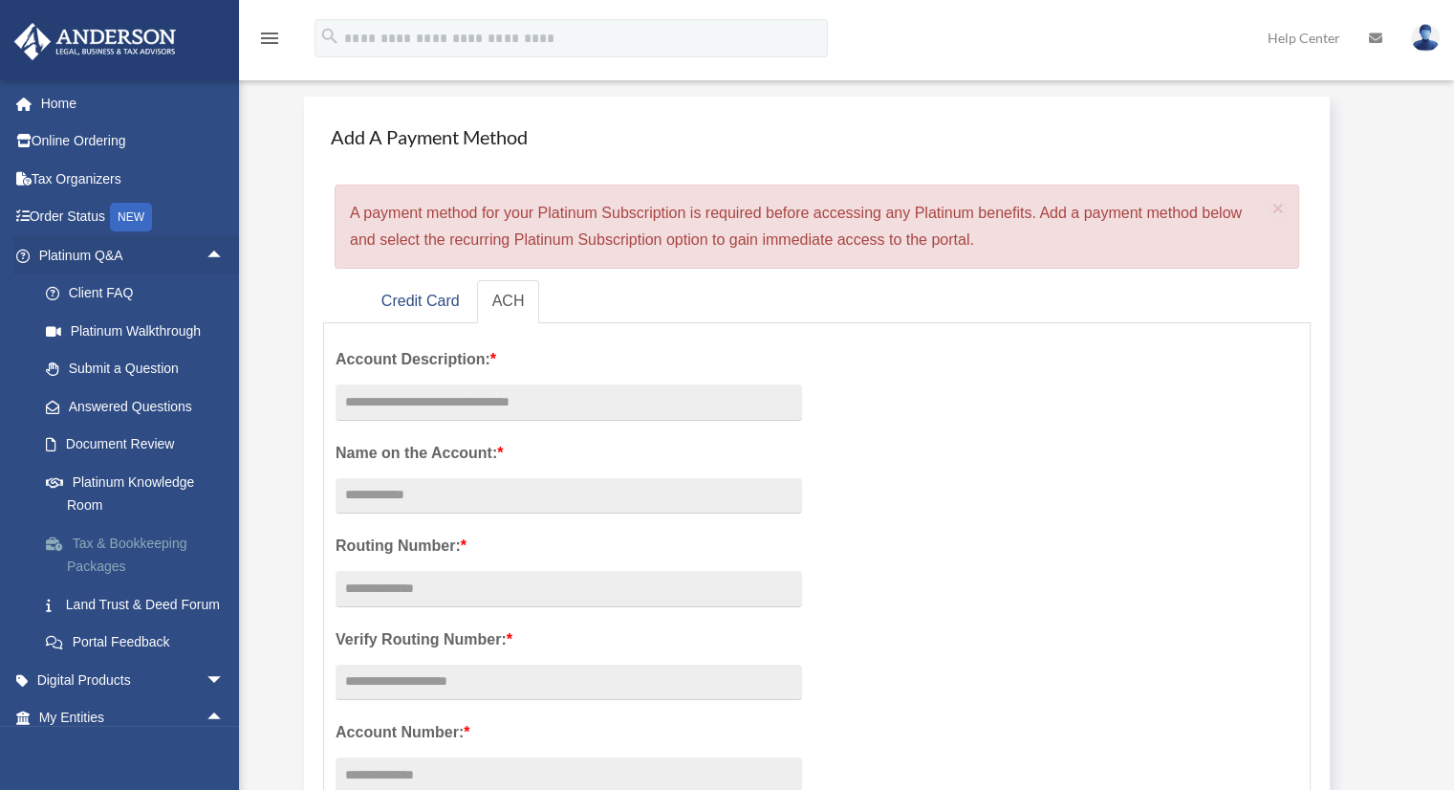
click at [112, 543] on link "Tax & Bookkeeping Packages" at bounding box center [140, 554] width 227 height 61
click at [95, 567] on link "Tax & Bookkeeping Packages" at bounding box center [140, 554] width 227 height 61
click at [56, 547] on span at bounding box center [64, 543] width 16 height 13
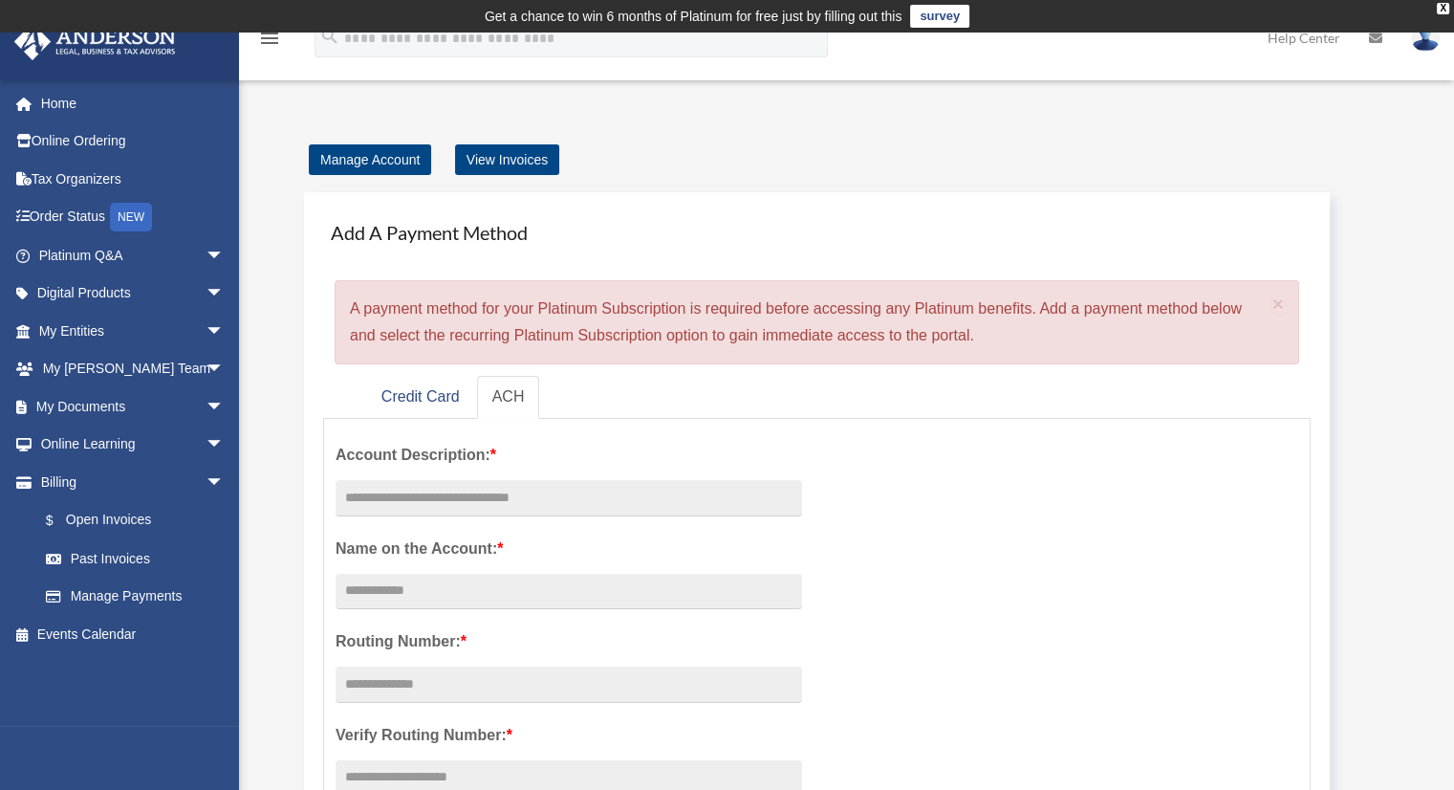
drag, startPoint x: 1046, startPoint y: 138, endPoint x: 940, endPoint y: 123, distance: 107.1
click at [206, 480] on span "arrow_drop_down" at bounding box center [225, 482] width 38 height 39
click at [206, 484] on span "arrow_drop_up" at bounding box center [225, 482] width 38 height 39
click at [206, 448] on span "arrow_drop_down" at bounding box center [225, 444] width 38 height 39
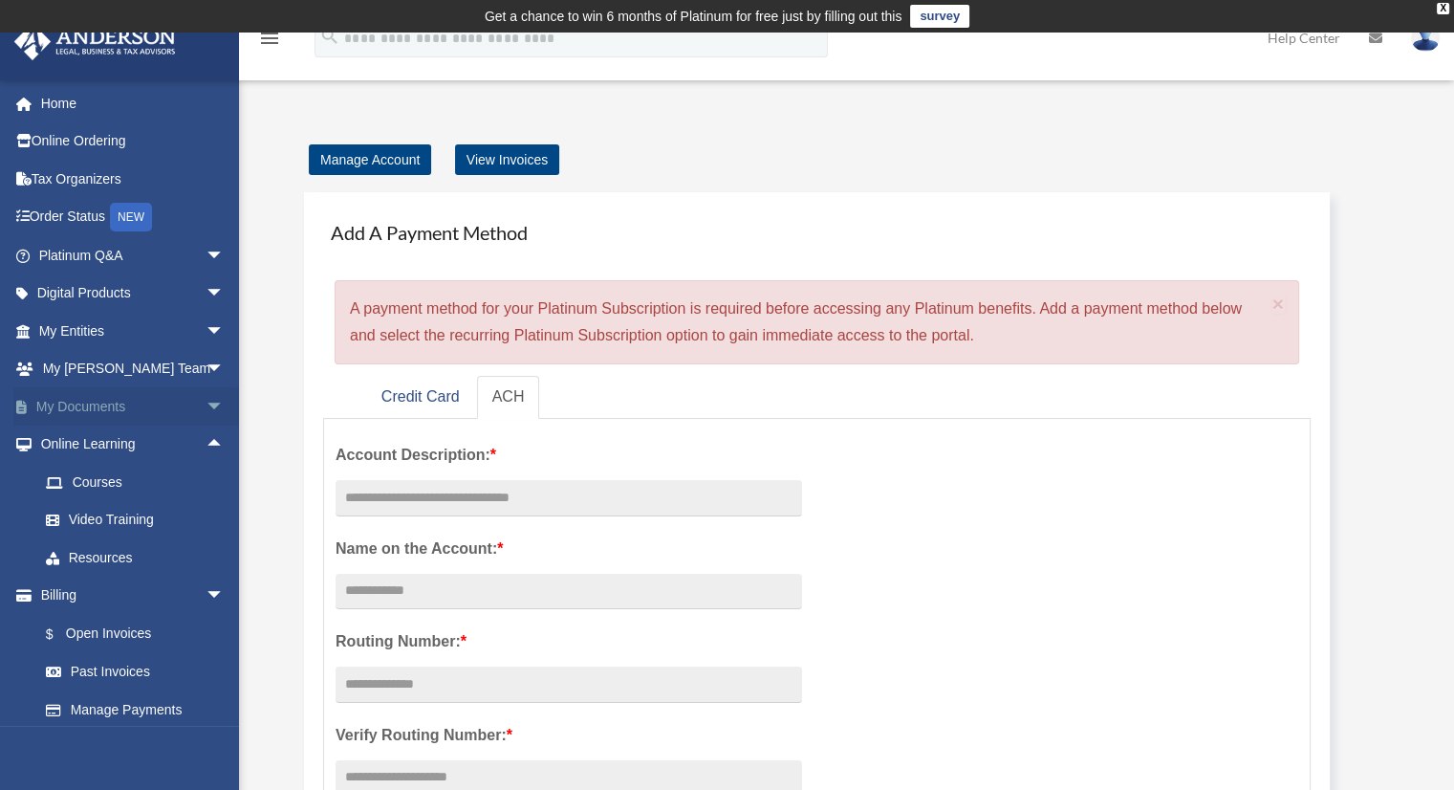
click at [206, 402] on span "arrow_drop_down" at bounding box center [225, 406] width 38 height 39
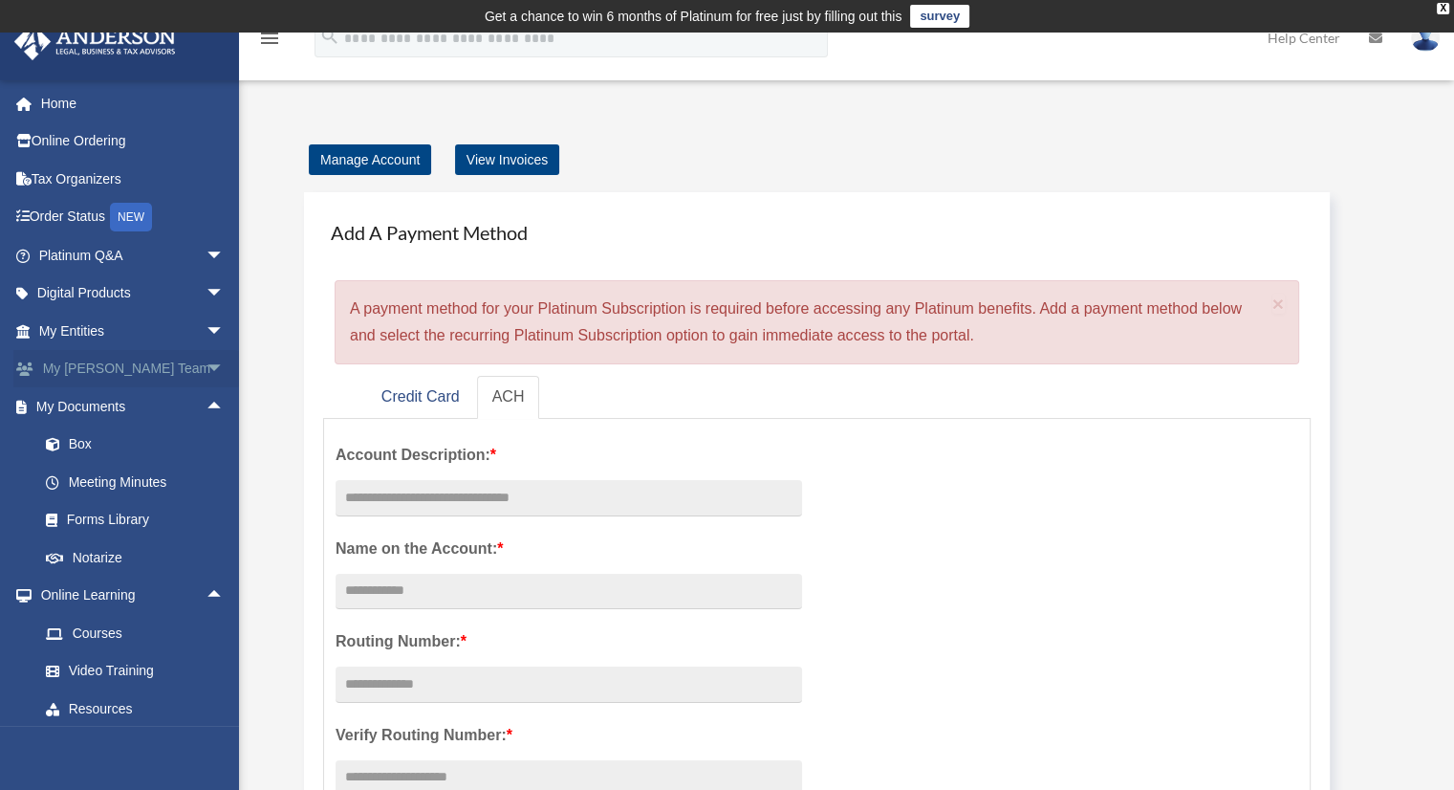
click at [206, 365] on span "arrow_drop_down" at bounding box center [225, 369] width 38 height 39
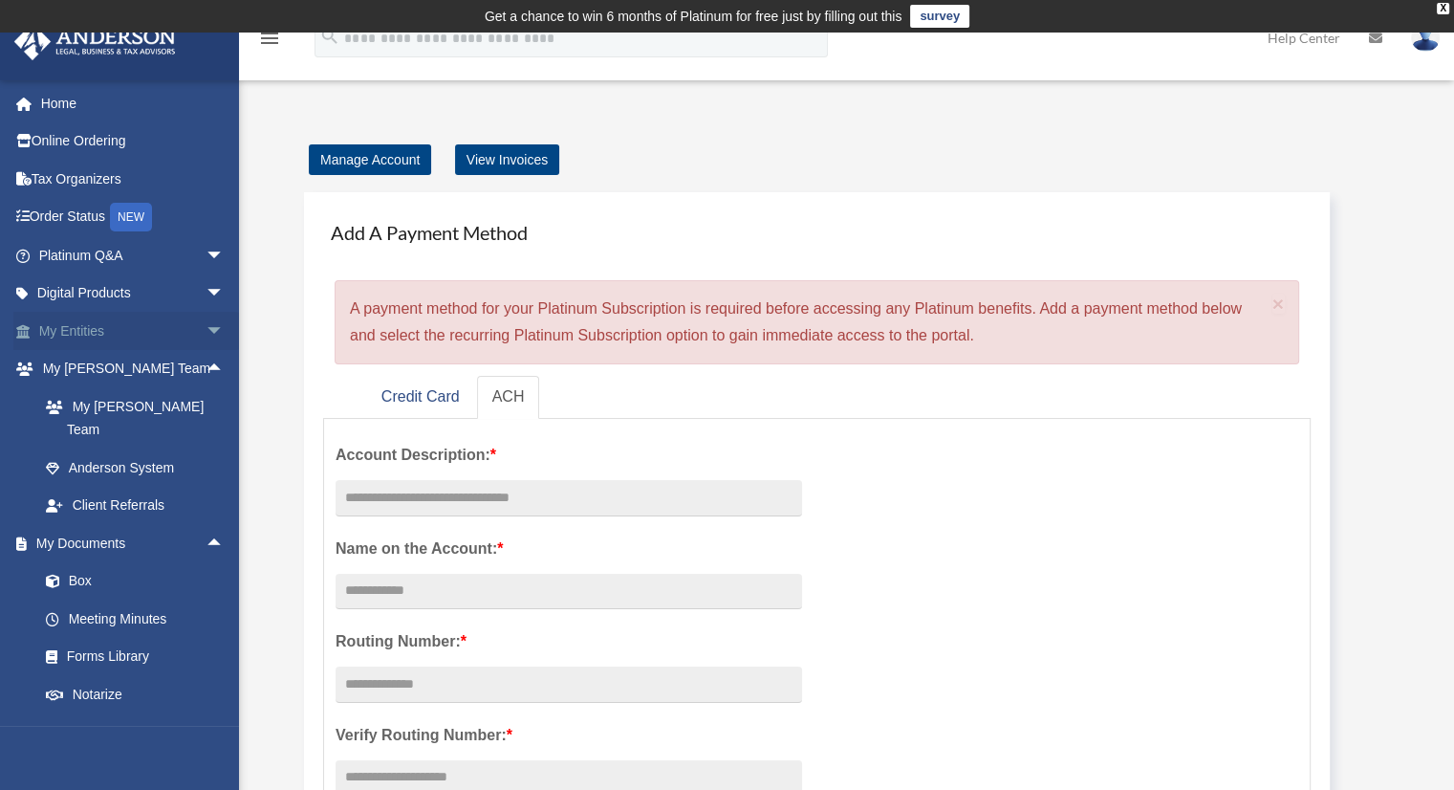
click at [206, 331] on span "arrow_drop_down" at bounding box center [225, 331] width 38 height 39
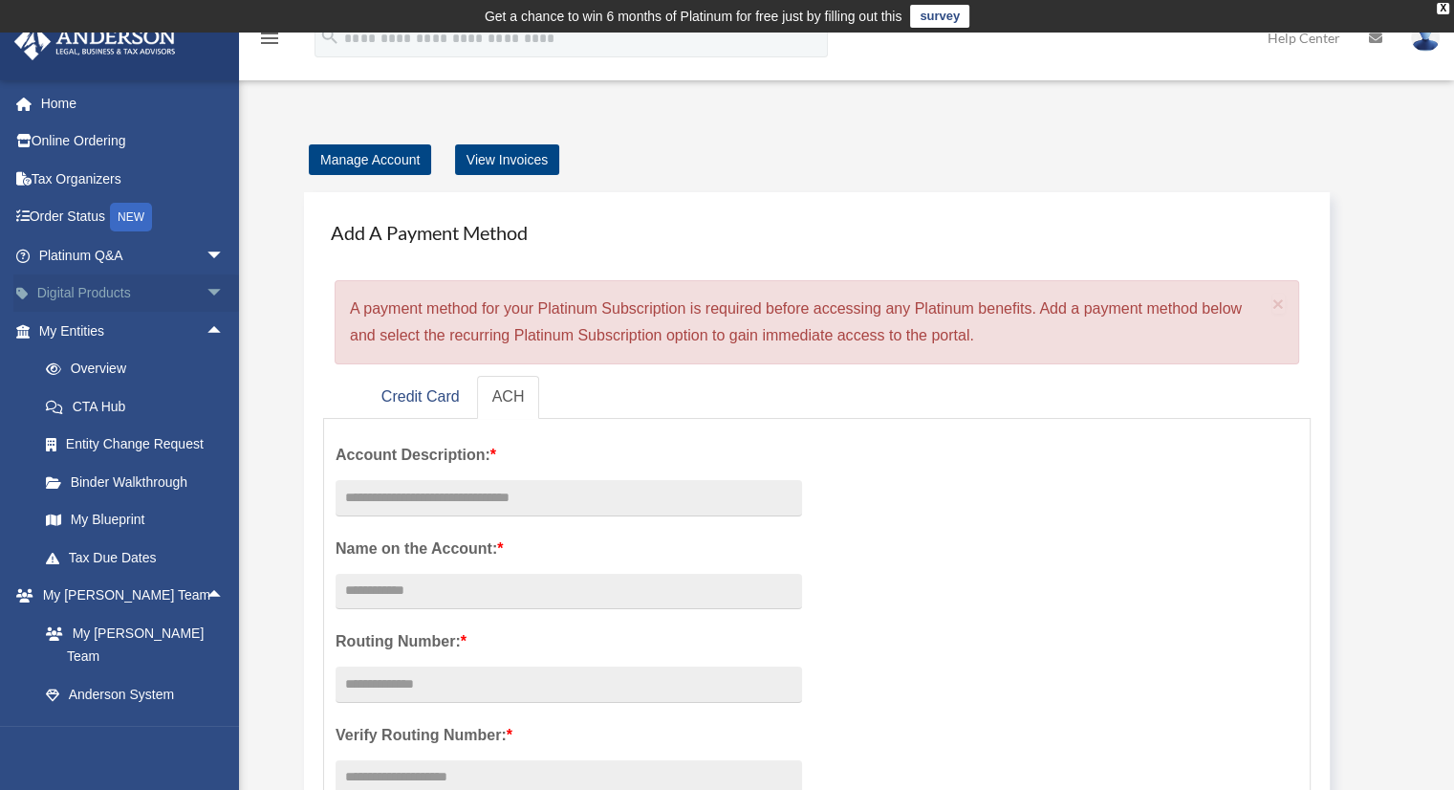
click at [206, 291] on span "arrow_drop_down" at bounding box center [225, 293] width 38 height 39
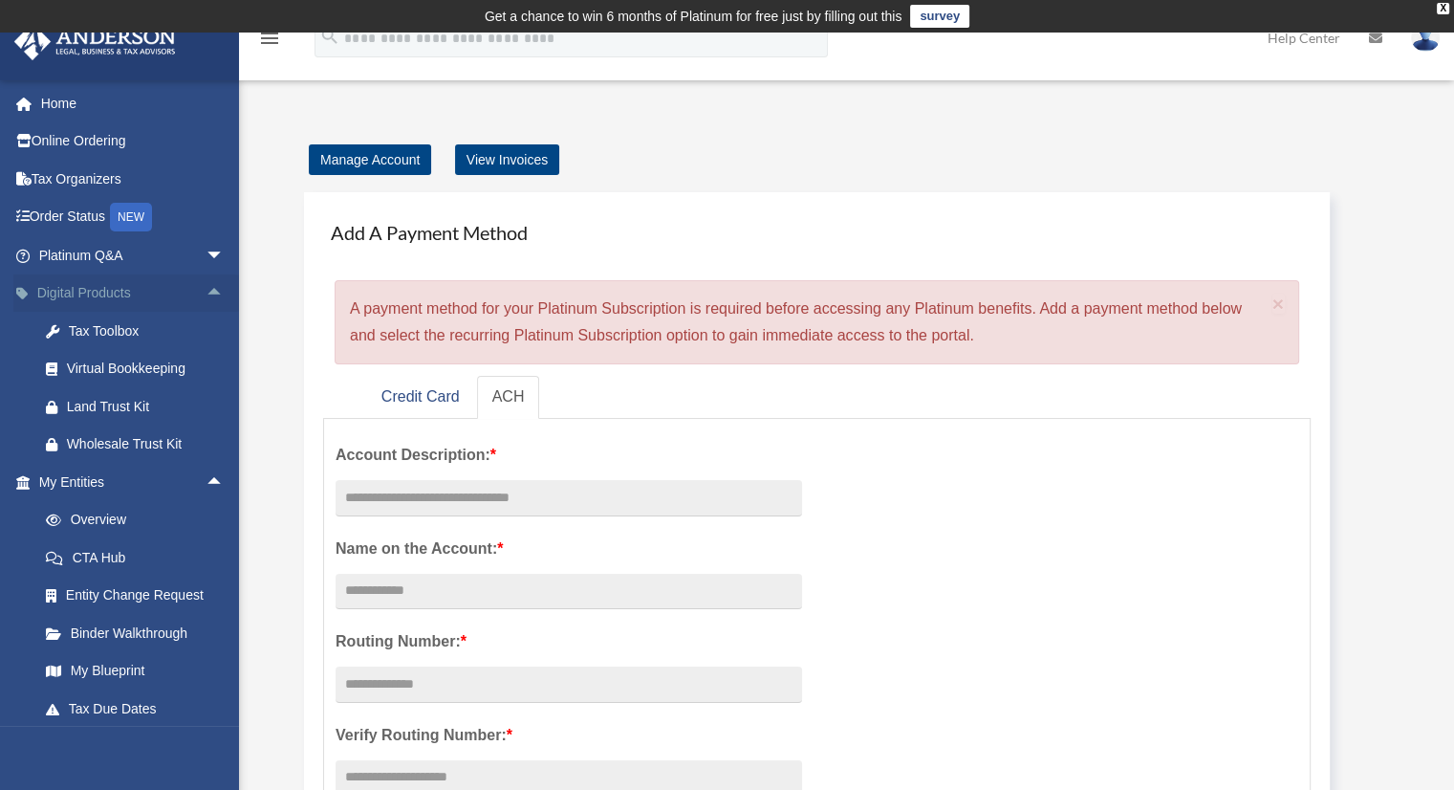
scroll to position [4, 0]
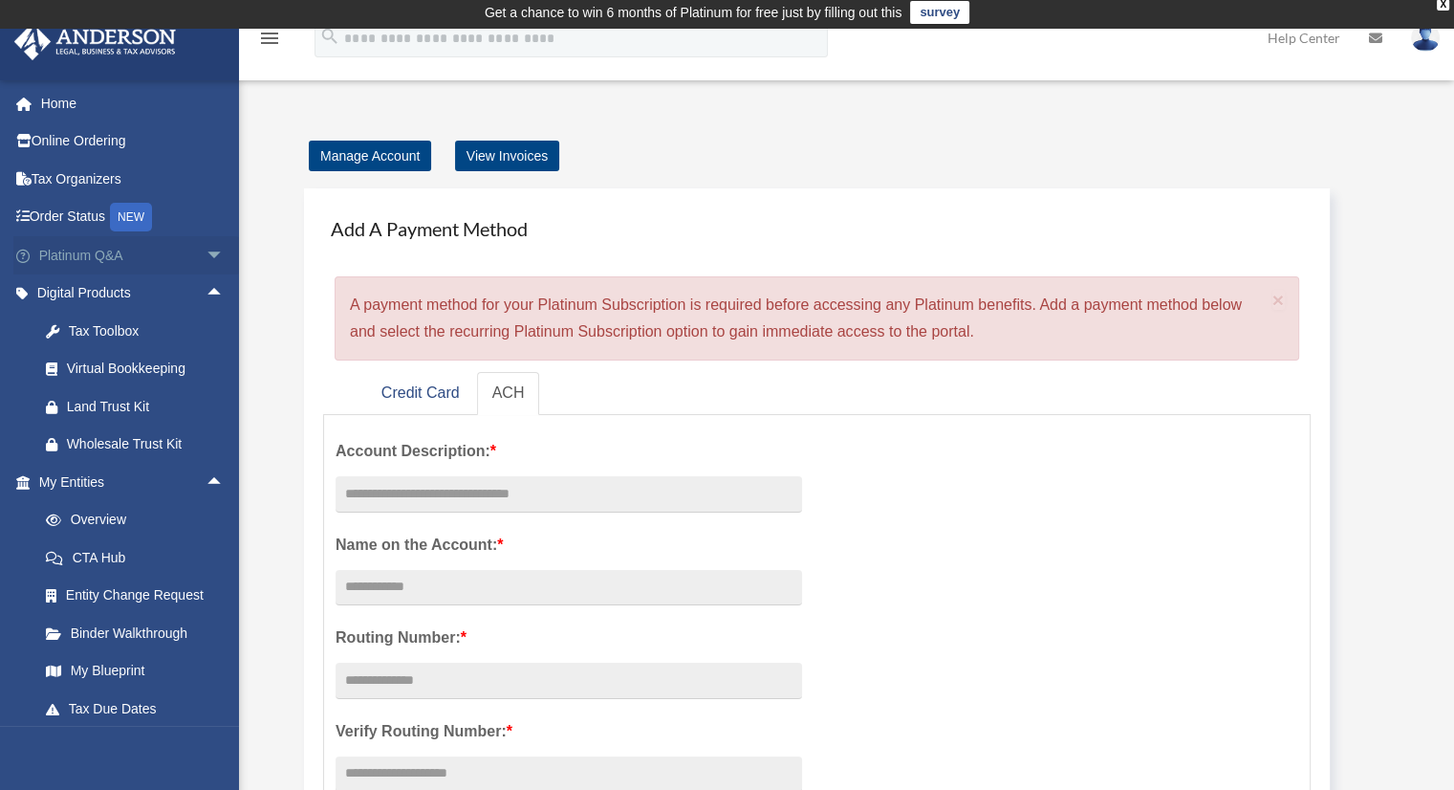
click at [206, 254] on span "arrow_drop_down" at bounding box center [225, 255] width 38 height 39
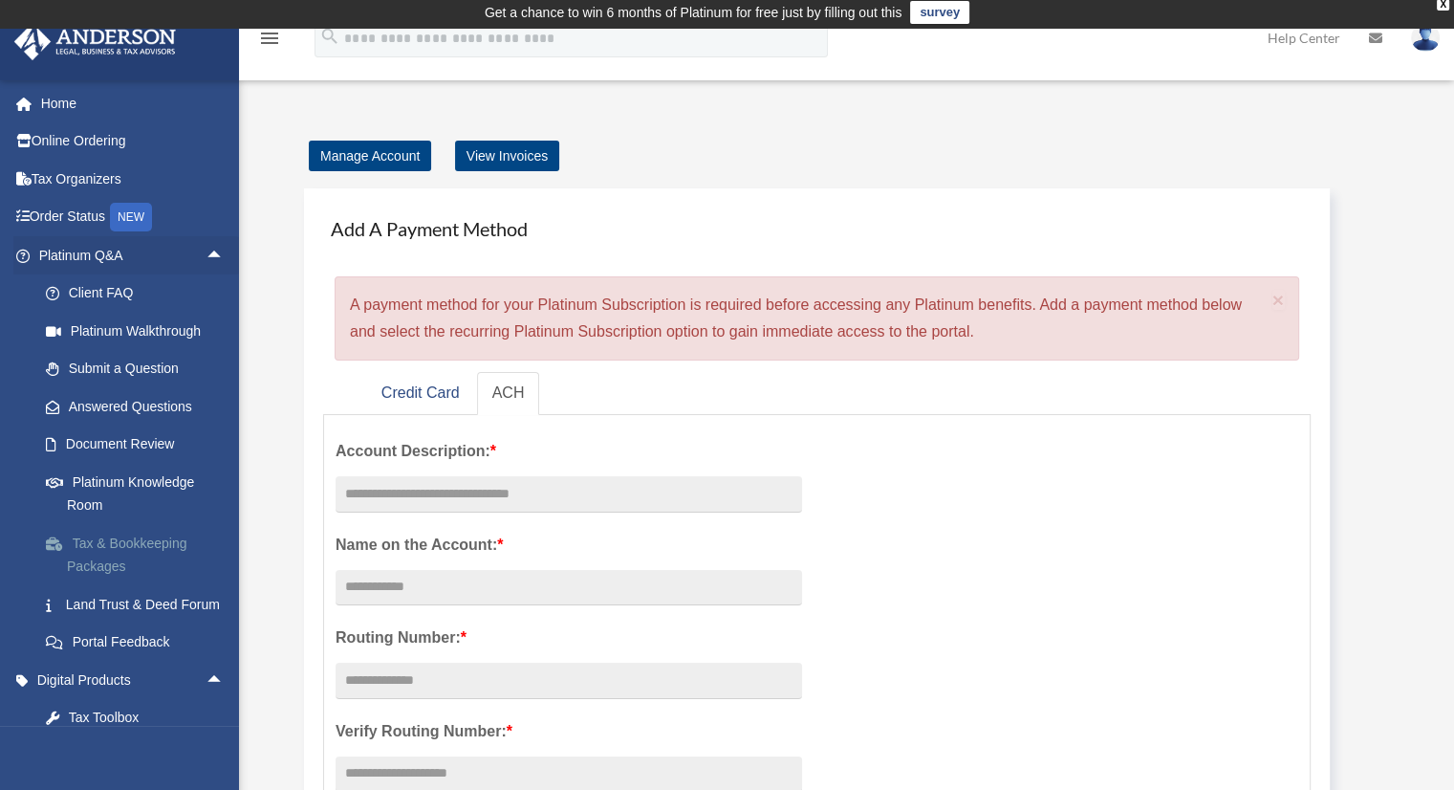
click at [85, 552] on link "Tax & Bookkeeping Packages" at bounding box center [140, 554] width 227 height 61
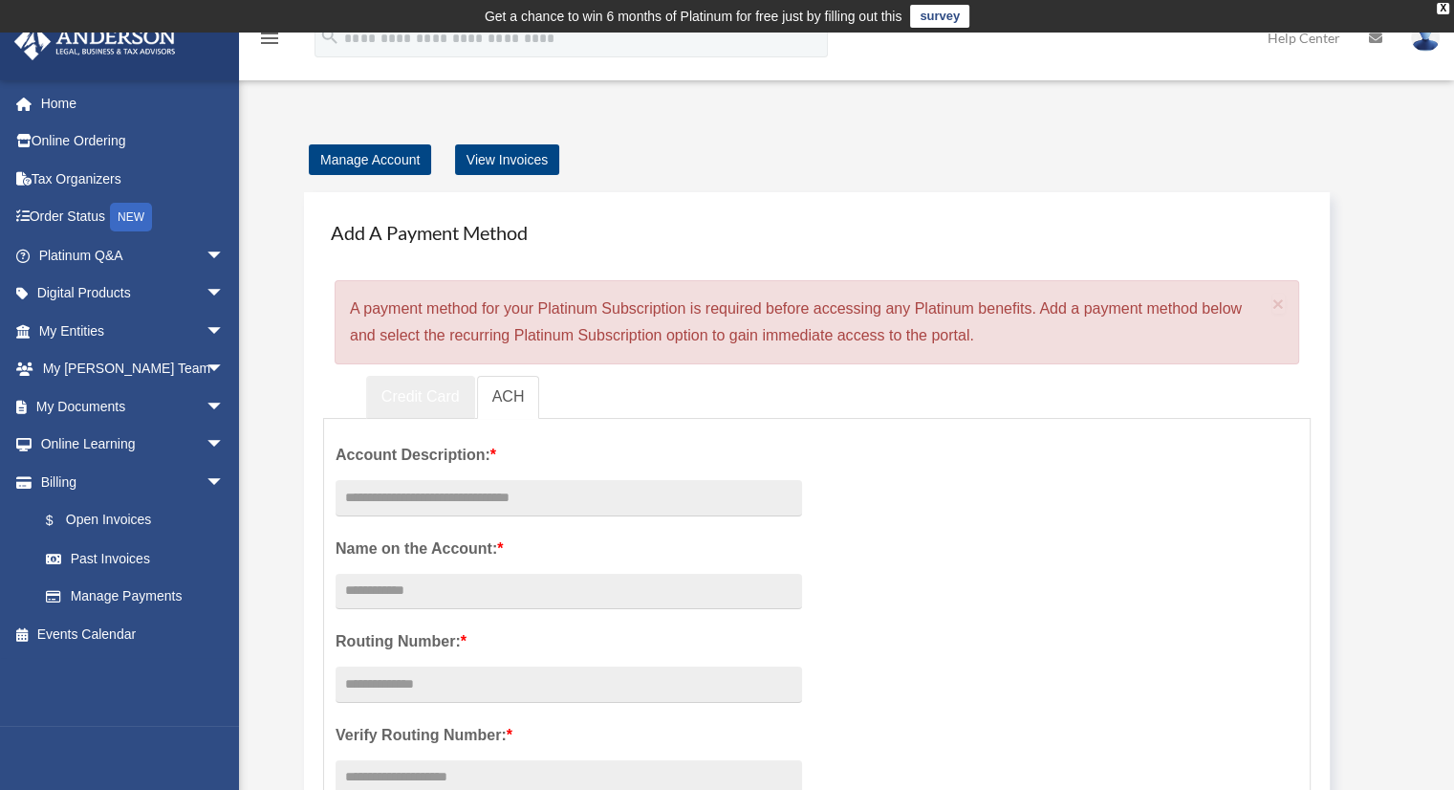
click at [412, 403] on link "Credit Card" at bounding box center [420, 397] width 109 height 43
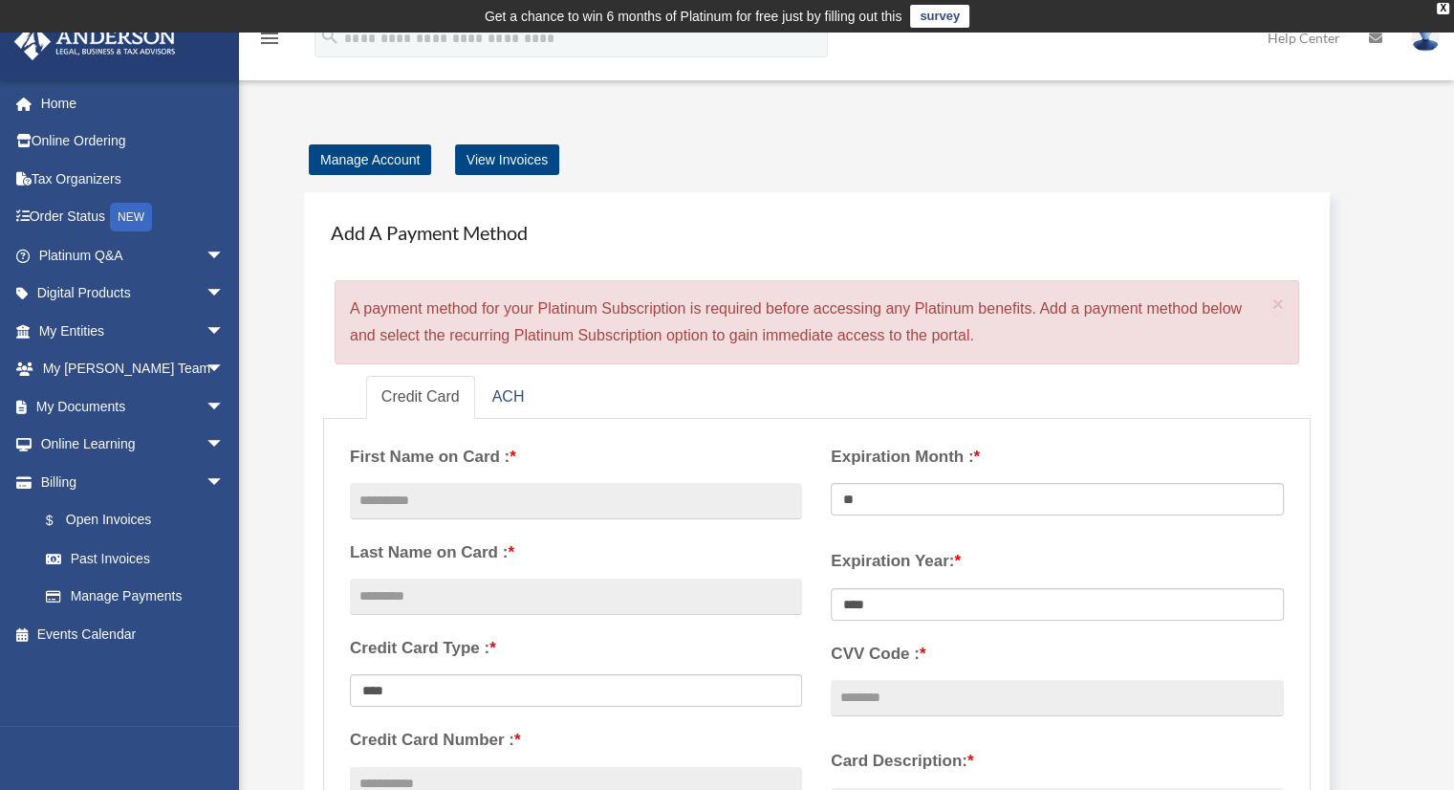
click at [206, 406] on span "arrow_drop_down" at bounding box center [225, 406] width 38 height 39
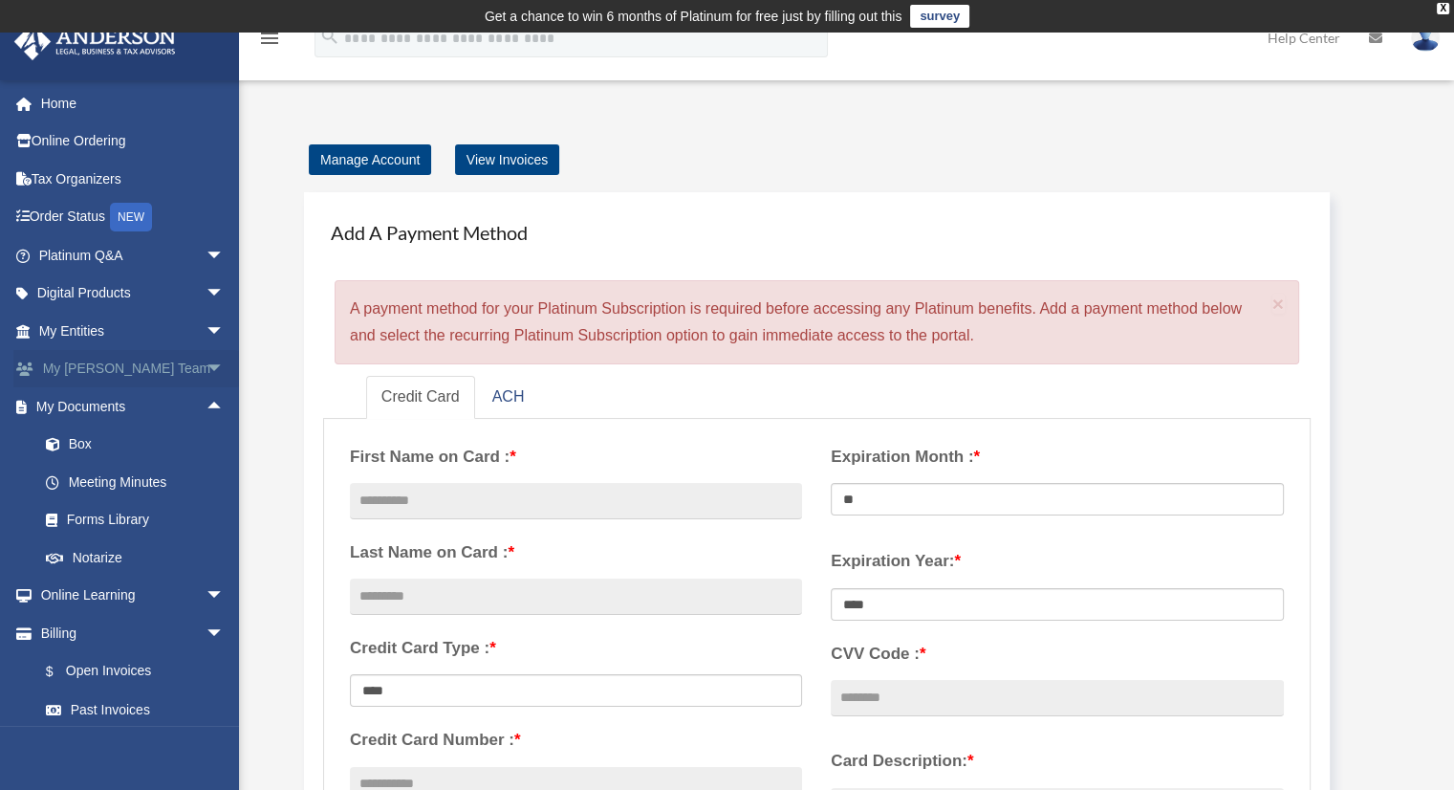
click at [206, 365] on span "arrow_drop_down" at bounding box center [225, 369] width 38 height 39
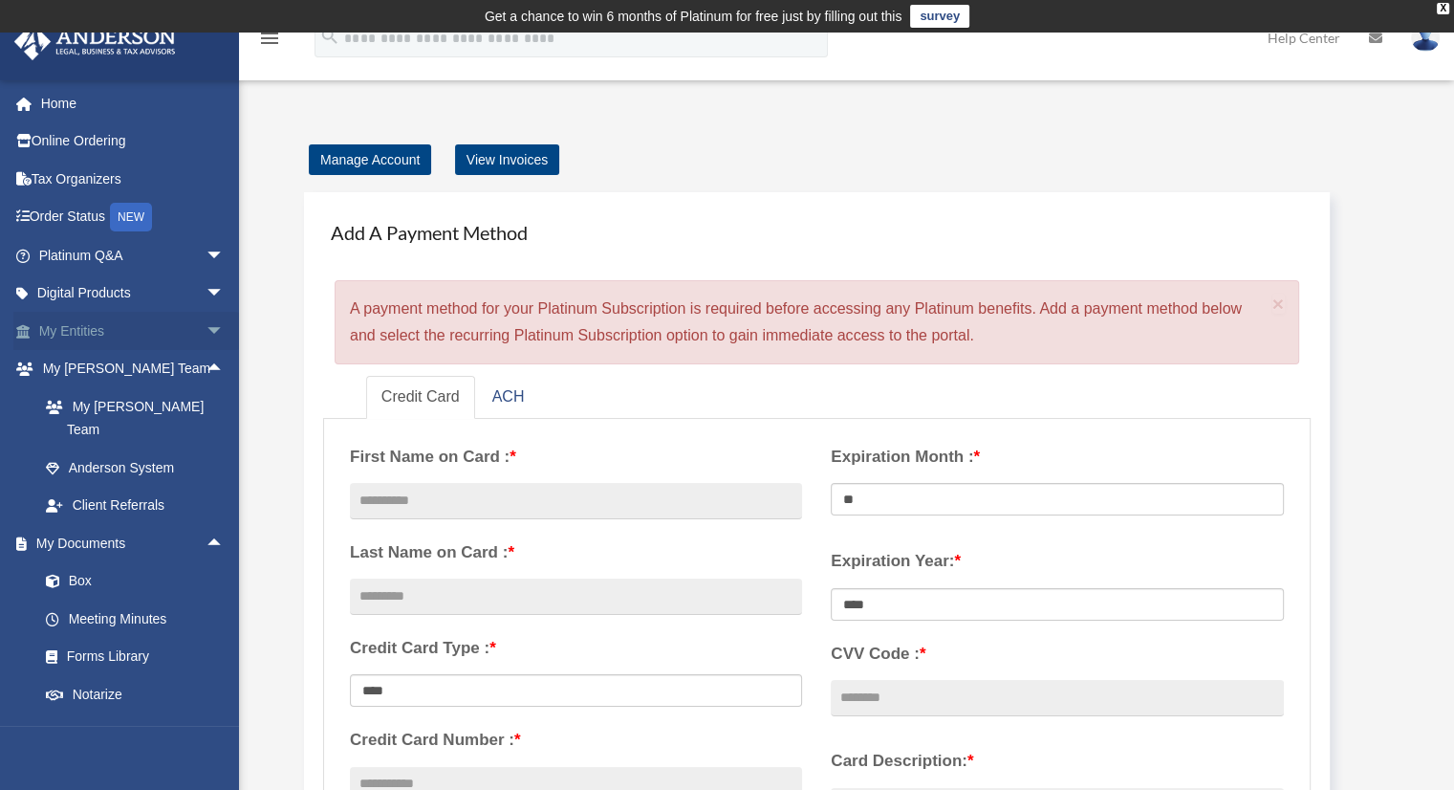
click at [206, 320] on span "arrow_drop_down" at bounding box center [225, 331] width 38 height 39
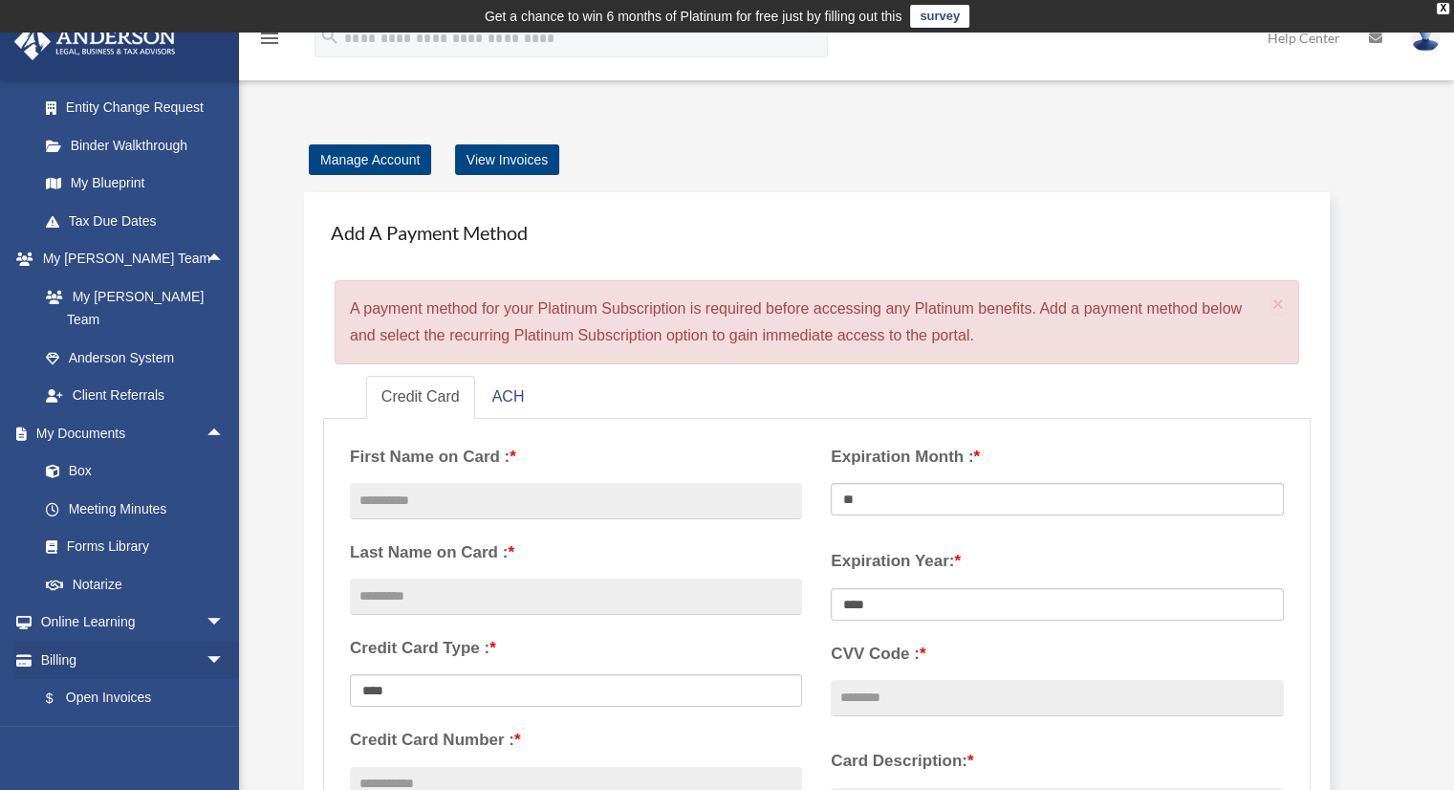
scroll to position [382, 0]
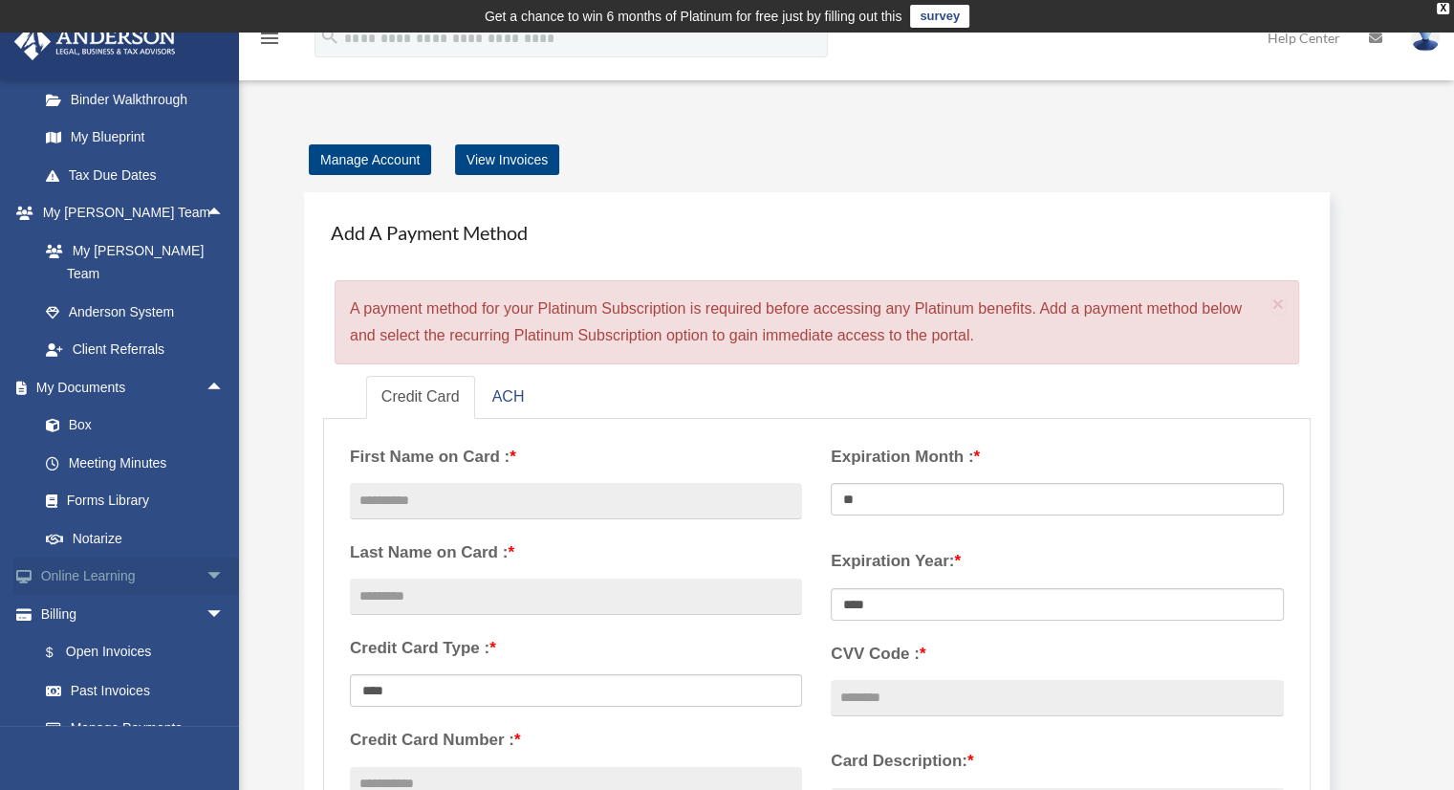
click at [206, 557] on span "arrow_drop_down" at bounding box center [225, 576] width 38 height 39
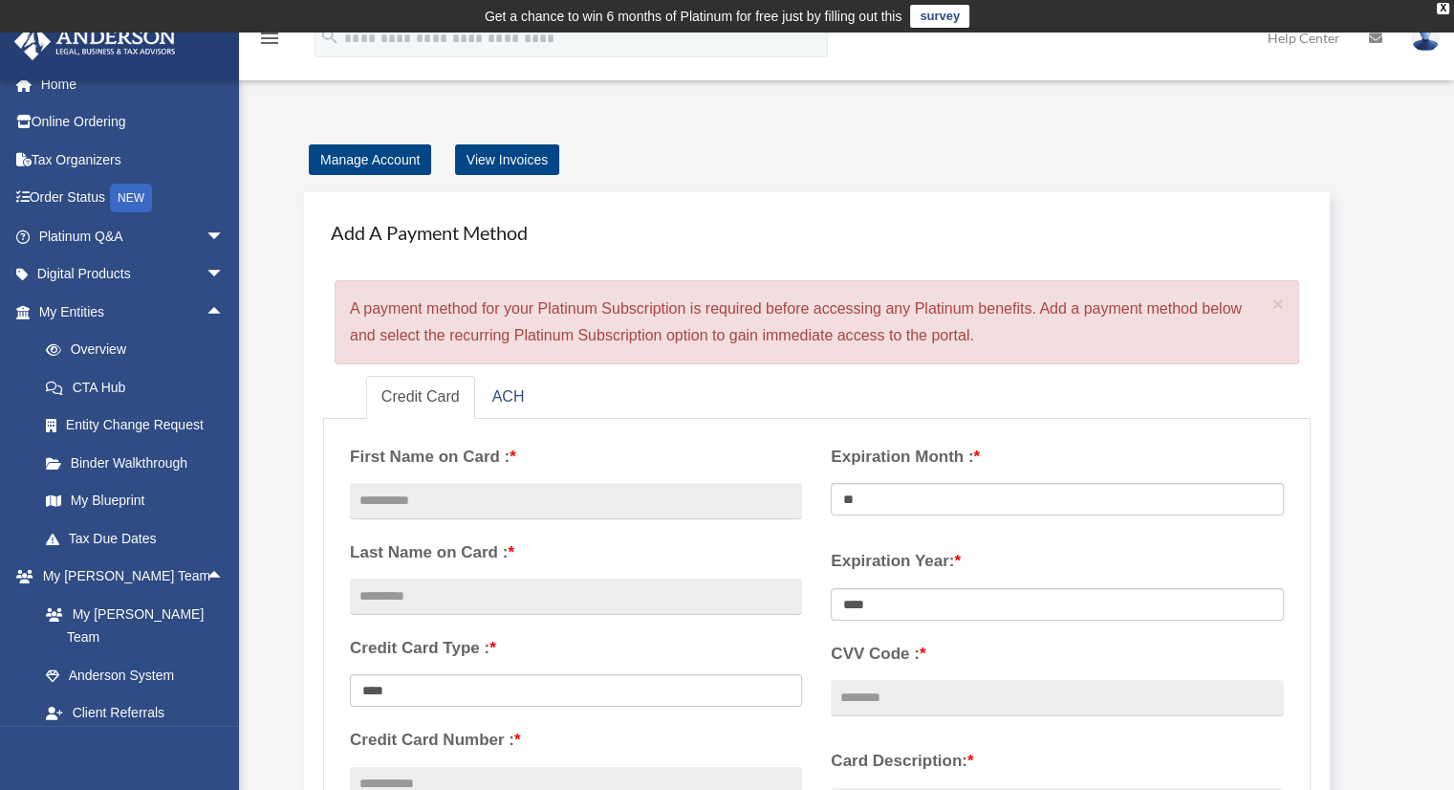
scroll to position [0, 0]
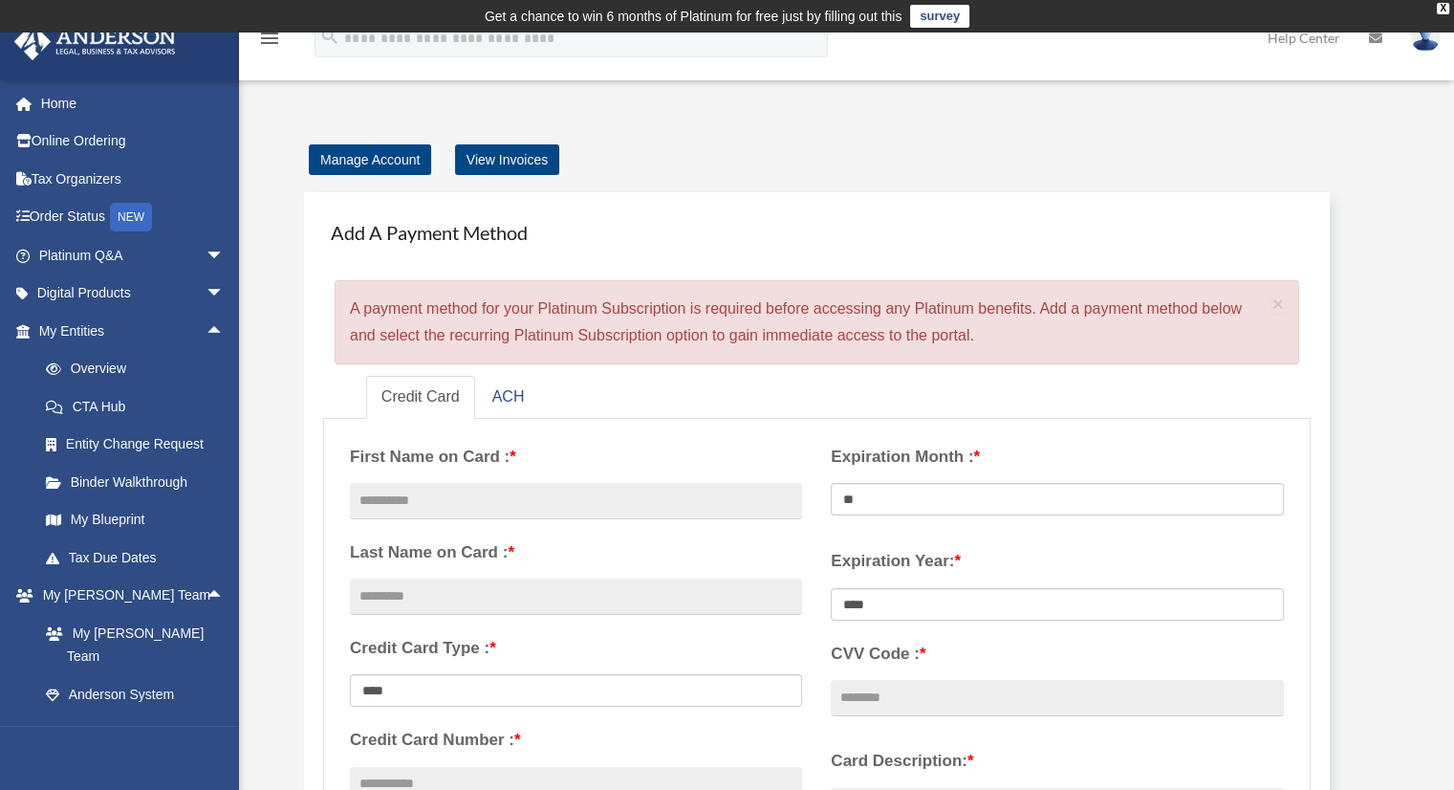
click at [883, 146] on div "Manage Account View Invoices" at bounding box center [844, 159] width 1090 height 27
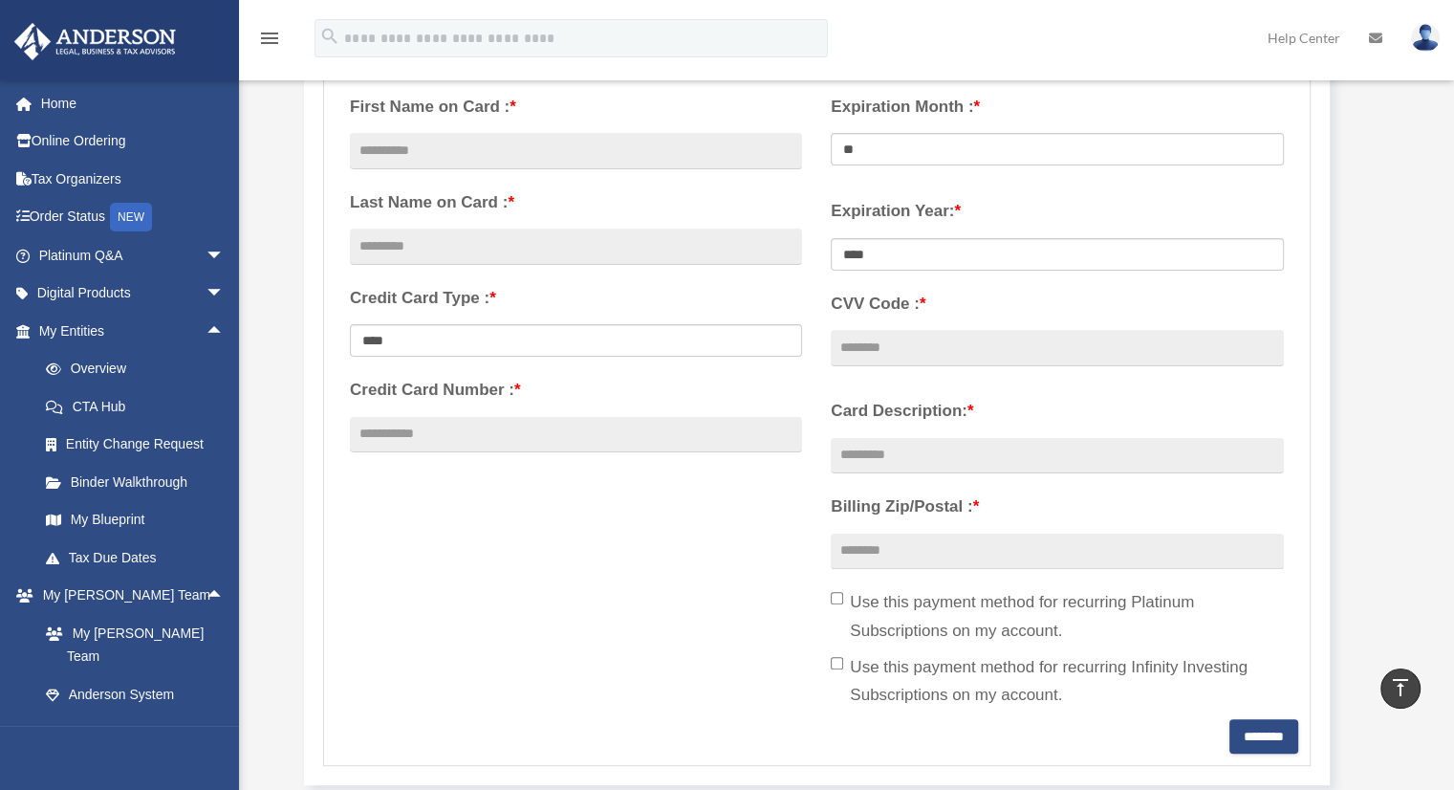
scroll to position [191, 0]
